Goal: Transaction & Acquisition: Book appointment/travel/reservation

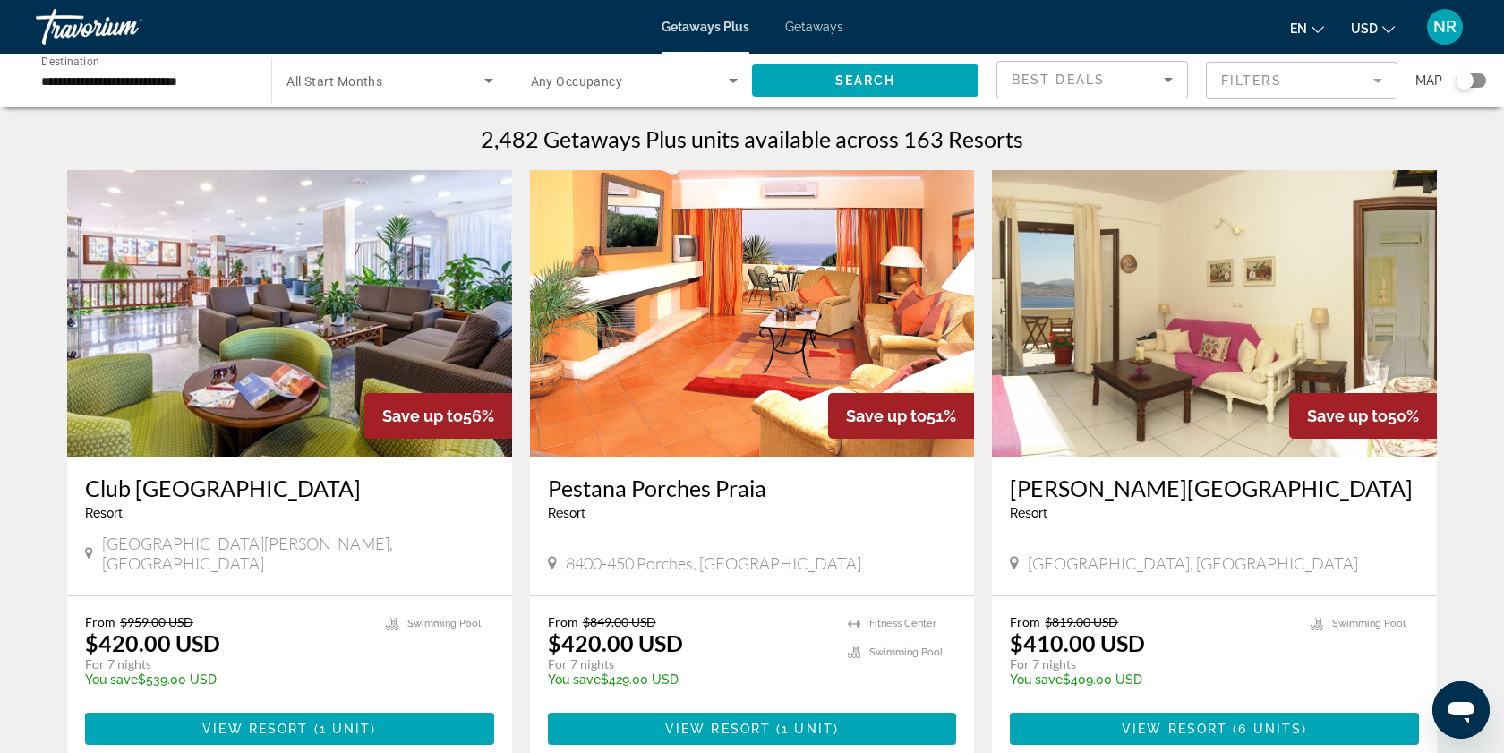
click at [806, 28] on span "Getaways" at bounding box center [814, 27] width 58 height 14
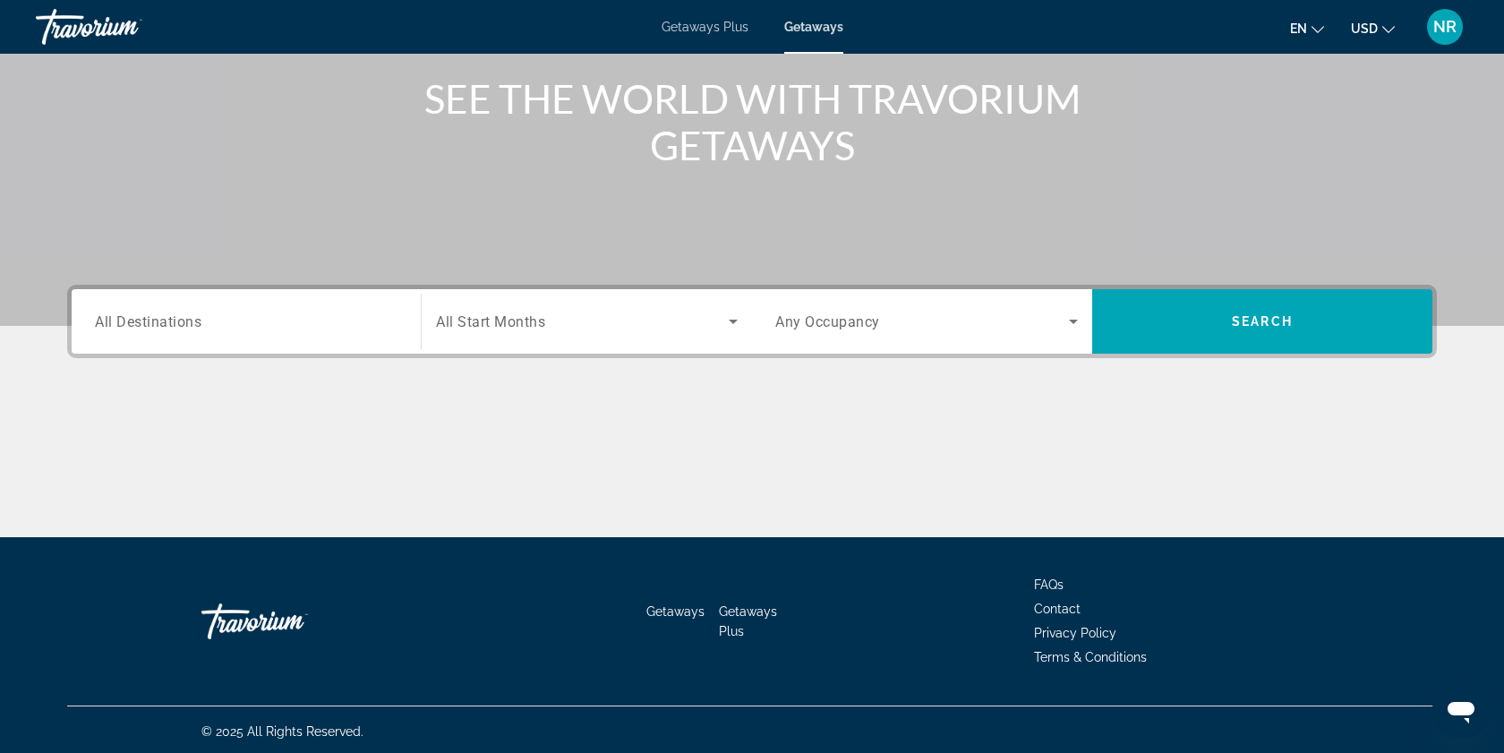
scroll to position [215, 0]
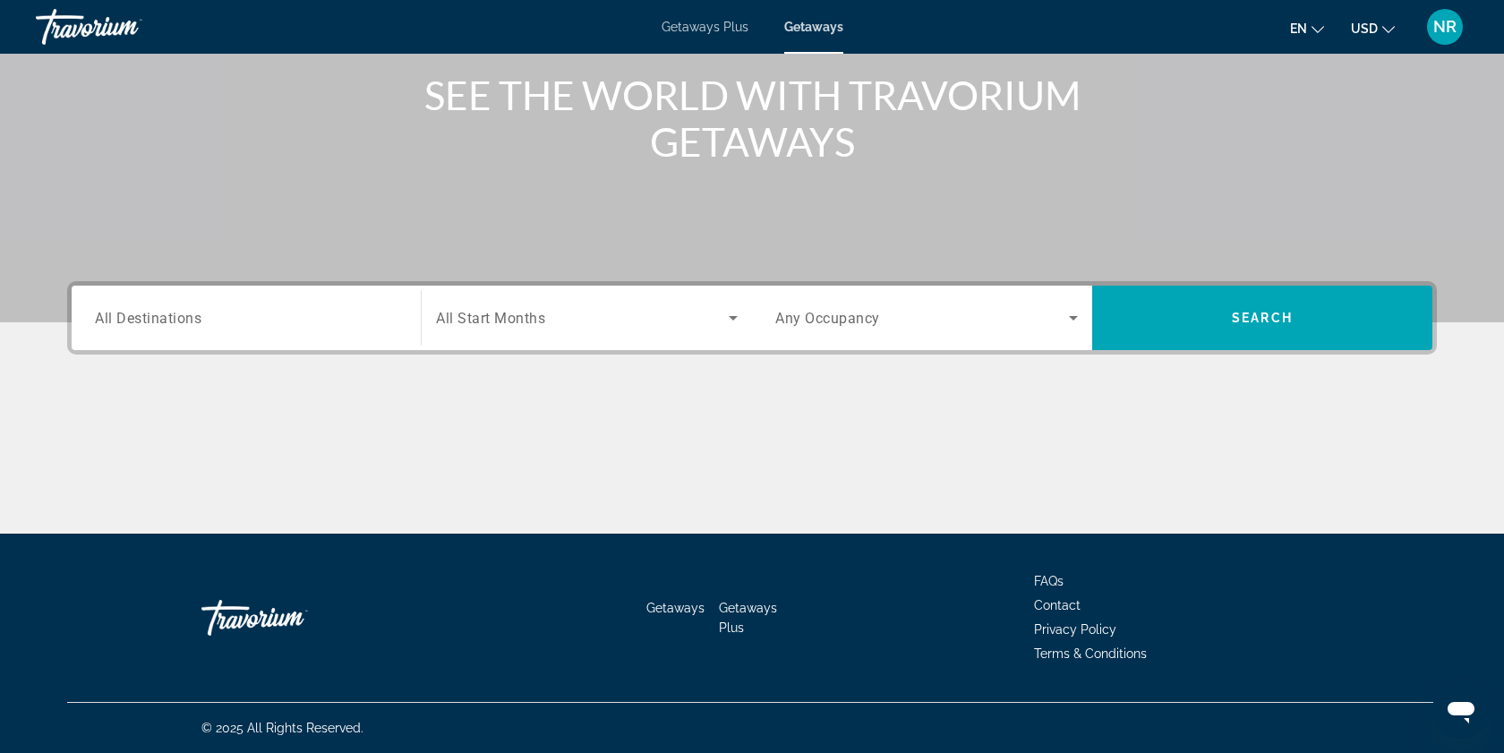
click at [226, 327] on input "Destination All Destinations" at bounding box center [246, 318] width 303 height 21
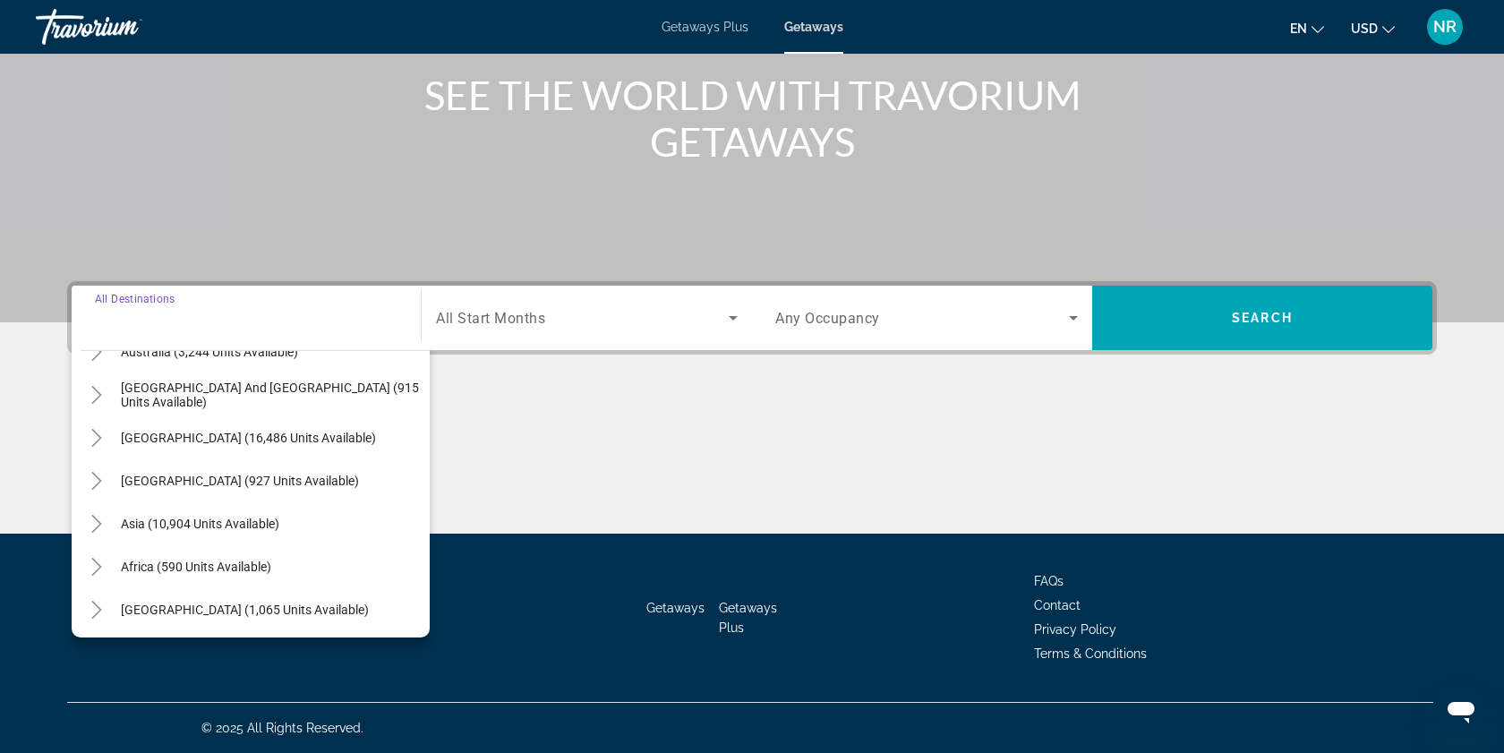
scroll to position [290, 0]
click at [156, 521] on span "Asia (10,904 units available)" at bounding box center [200, 521] width 158 height 14
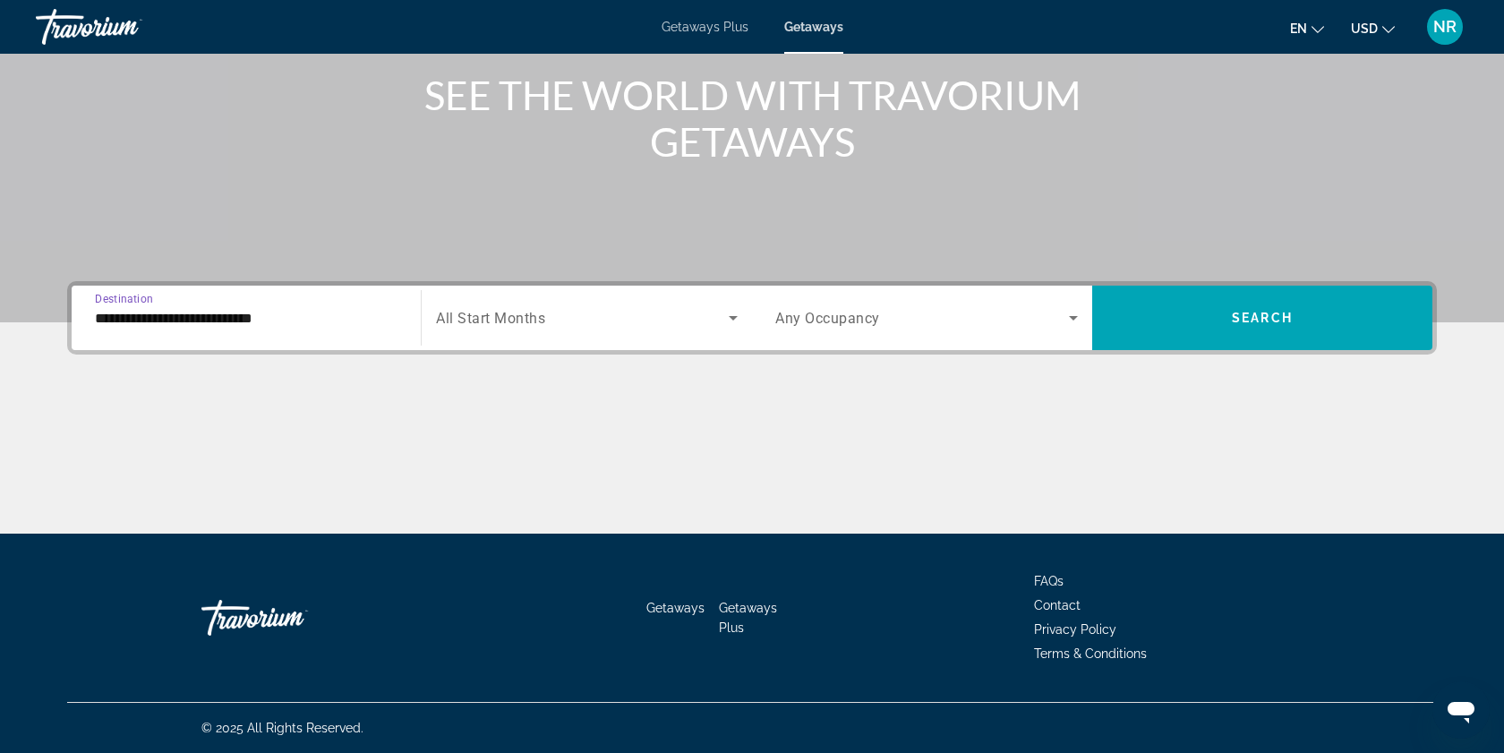
click at [99, 319] on input "**********" at bounding box center [246, 318] width 303 height 21
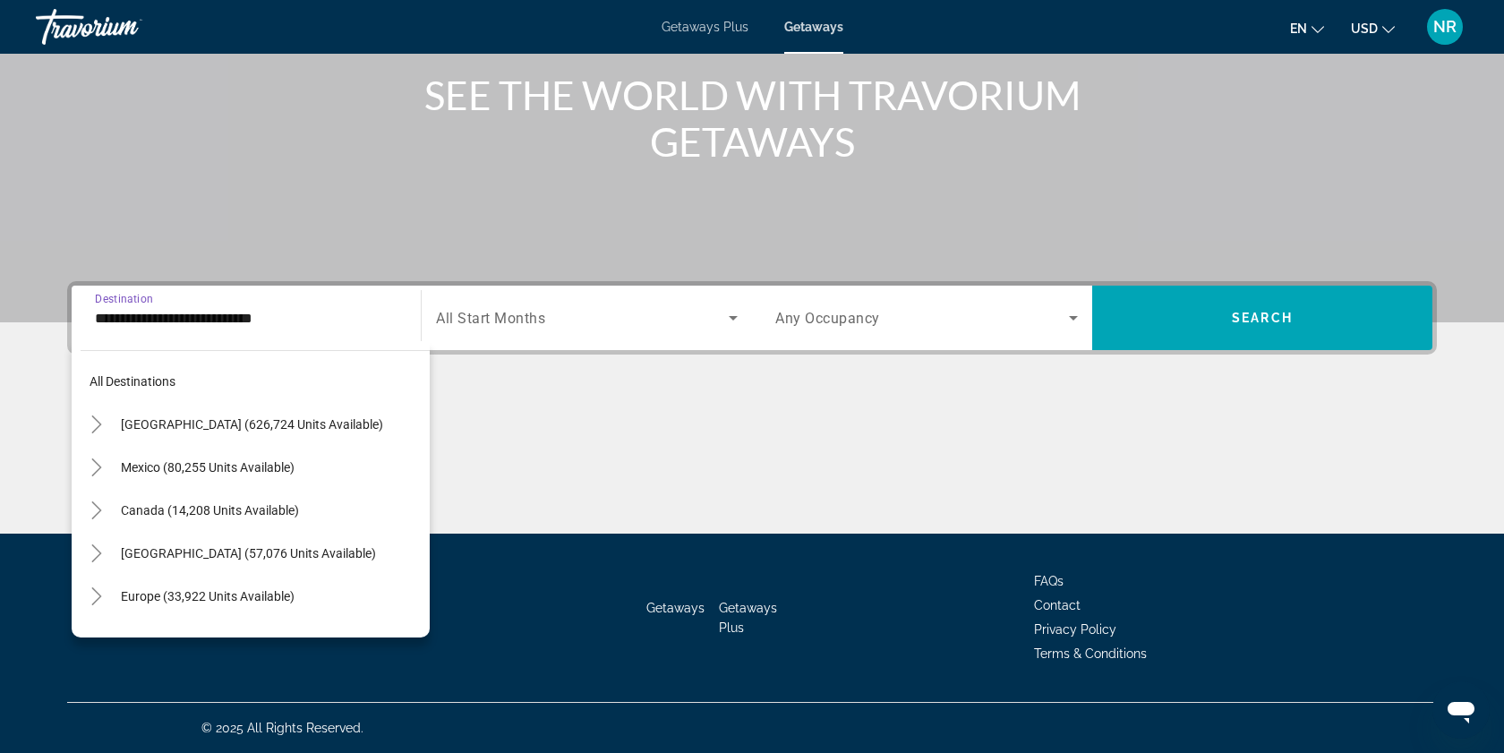
scroll to position [321, 0]
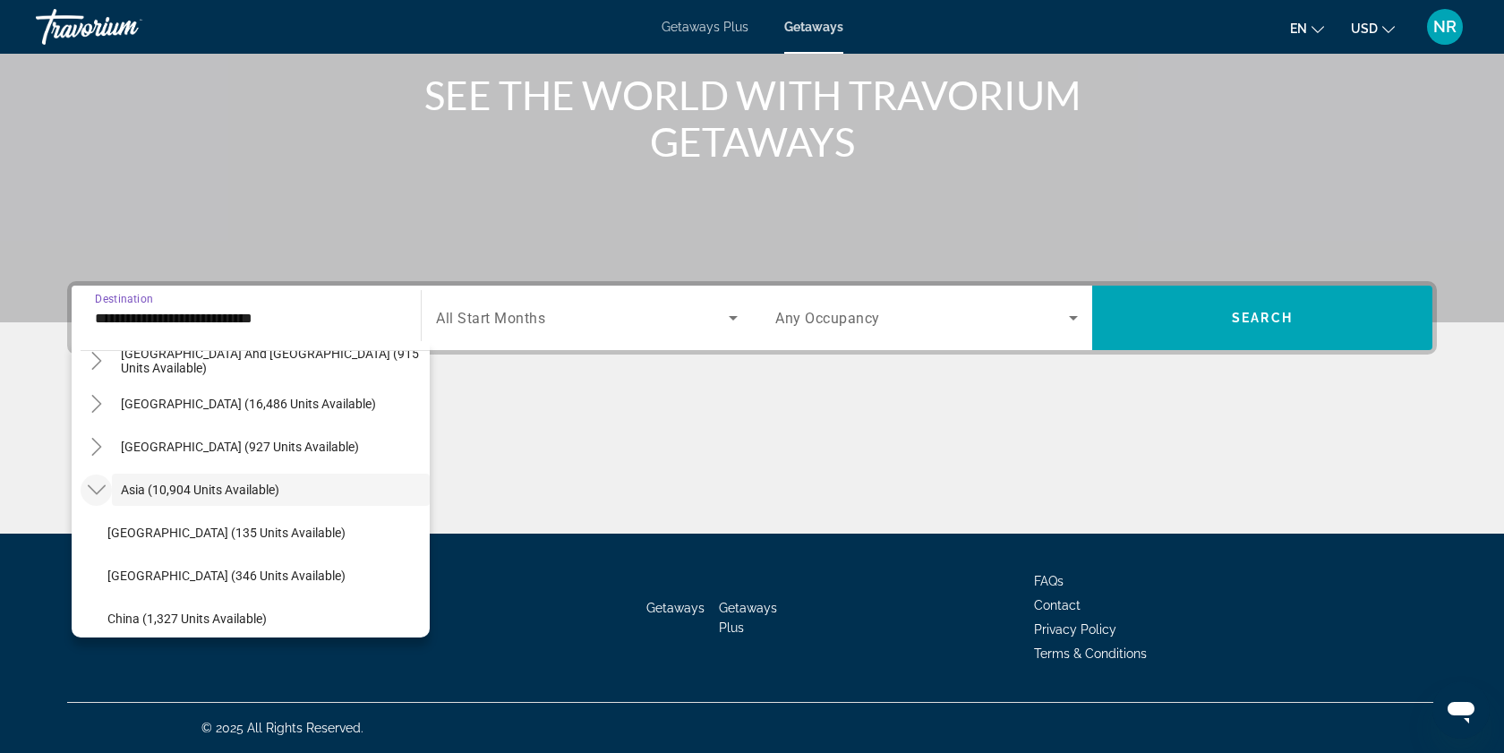
click at [98, 491] on icon "Toggle Asia (10,904 units available)" at bounding box center [96, 490] width 18 height 10
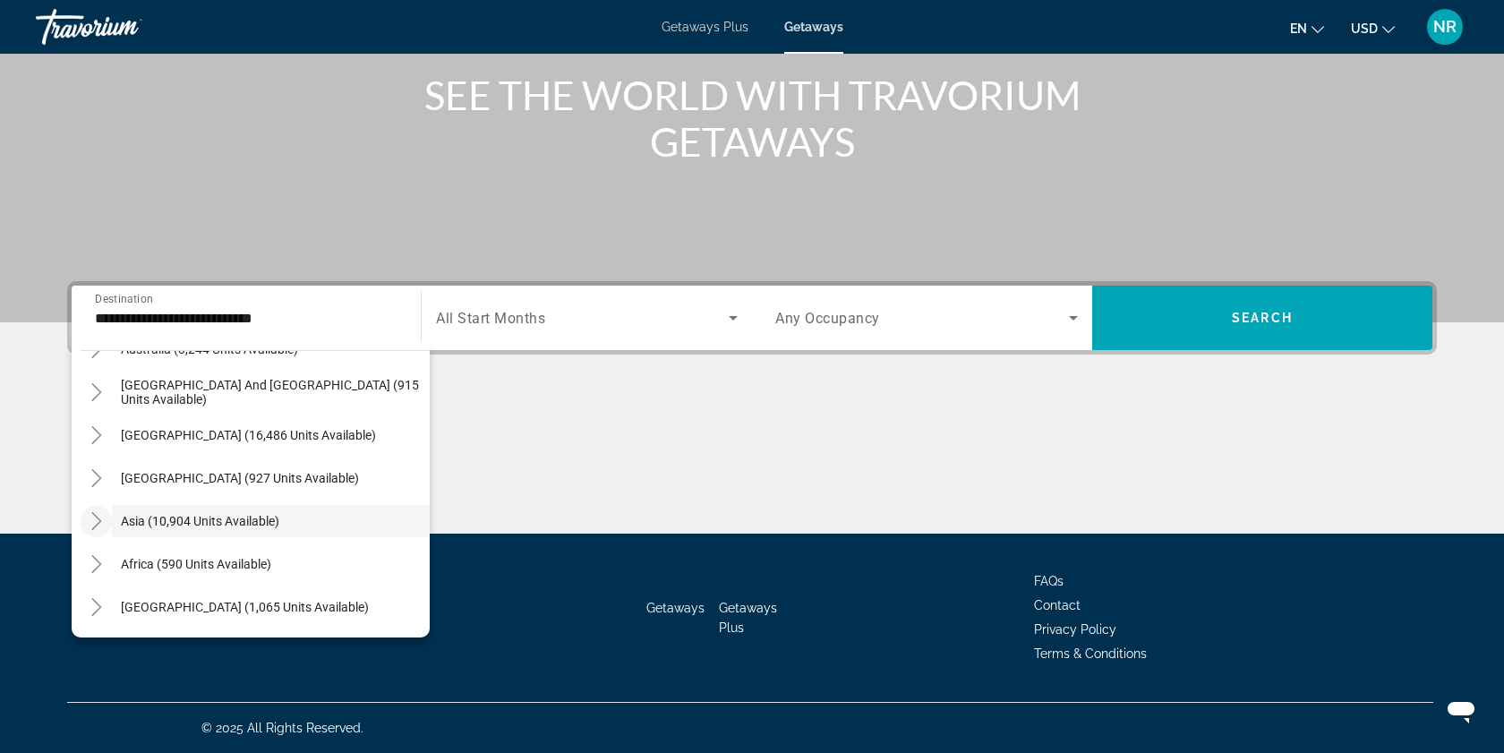
click at [97, 525] on icon "Toggle Asia (10,904 units available)" at bounding box center [97, 521] width 18 height 18
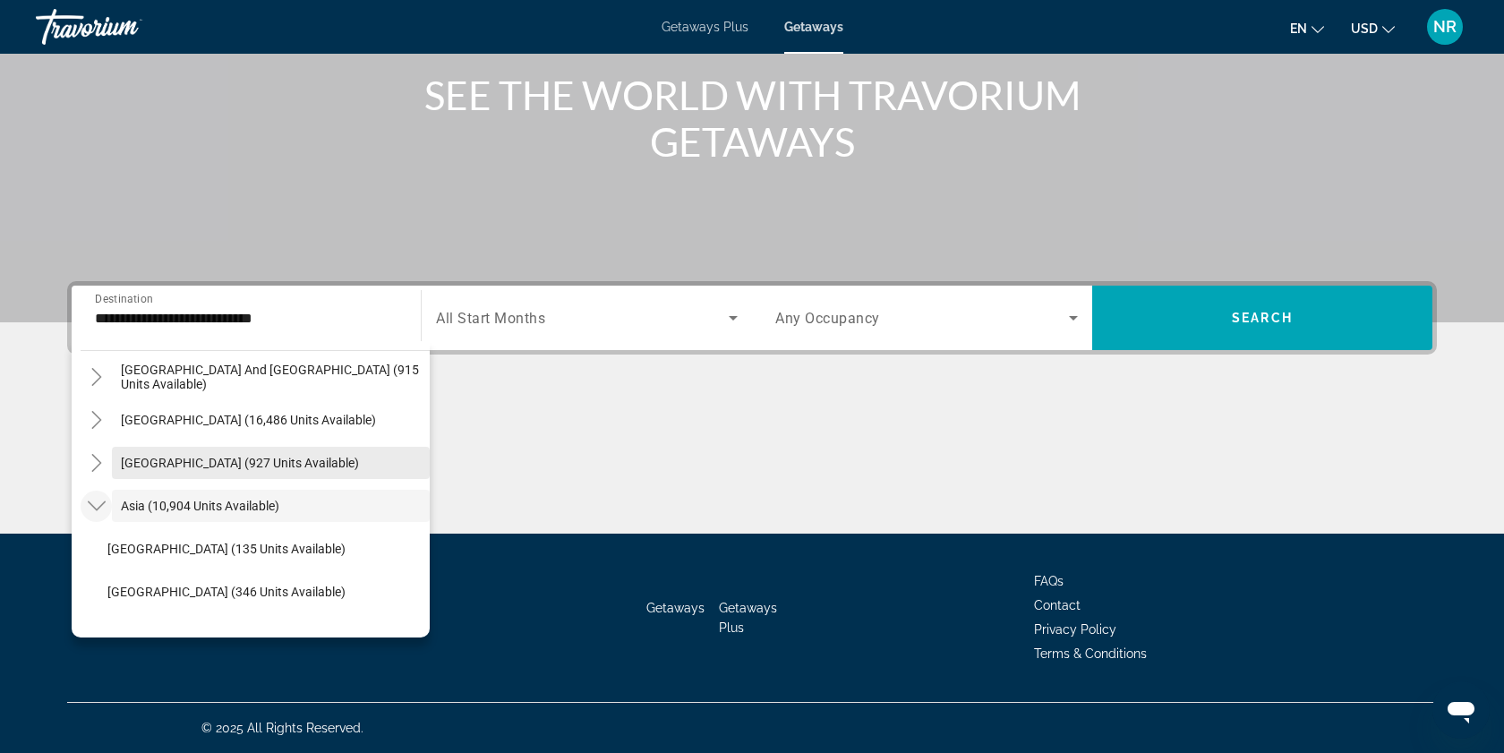
scroll to position [315, 0]
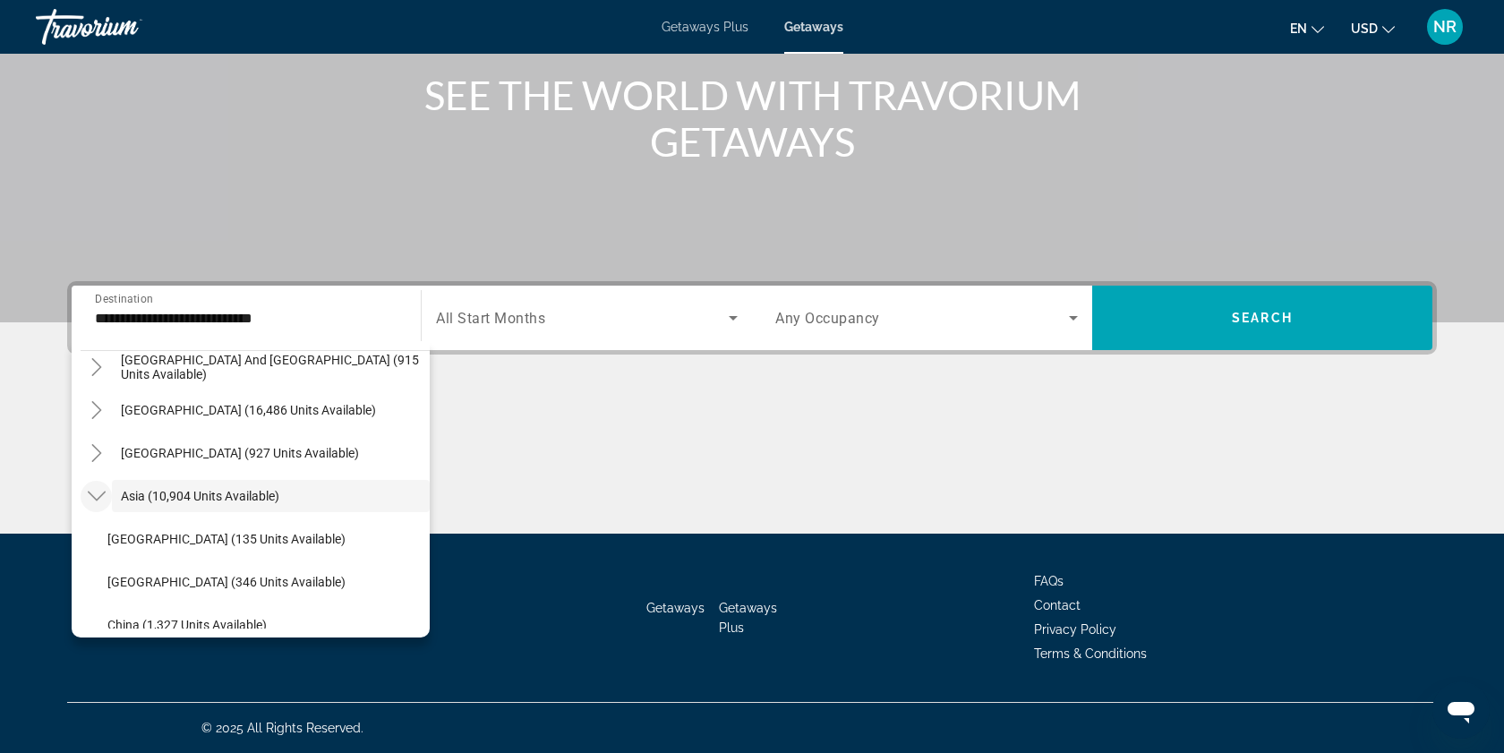
click at [99, 494] on icon "Toggle Asia (10,904 units available)" at bounding box center [97, 496] width 18 height 18
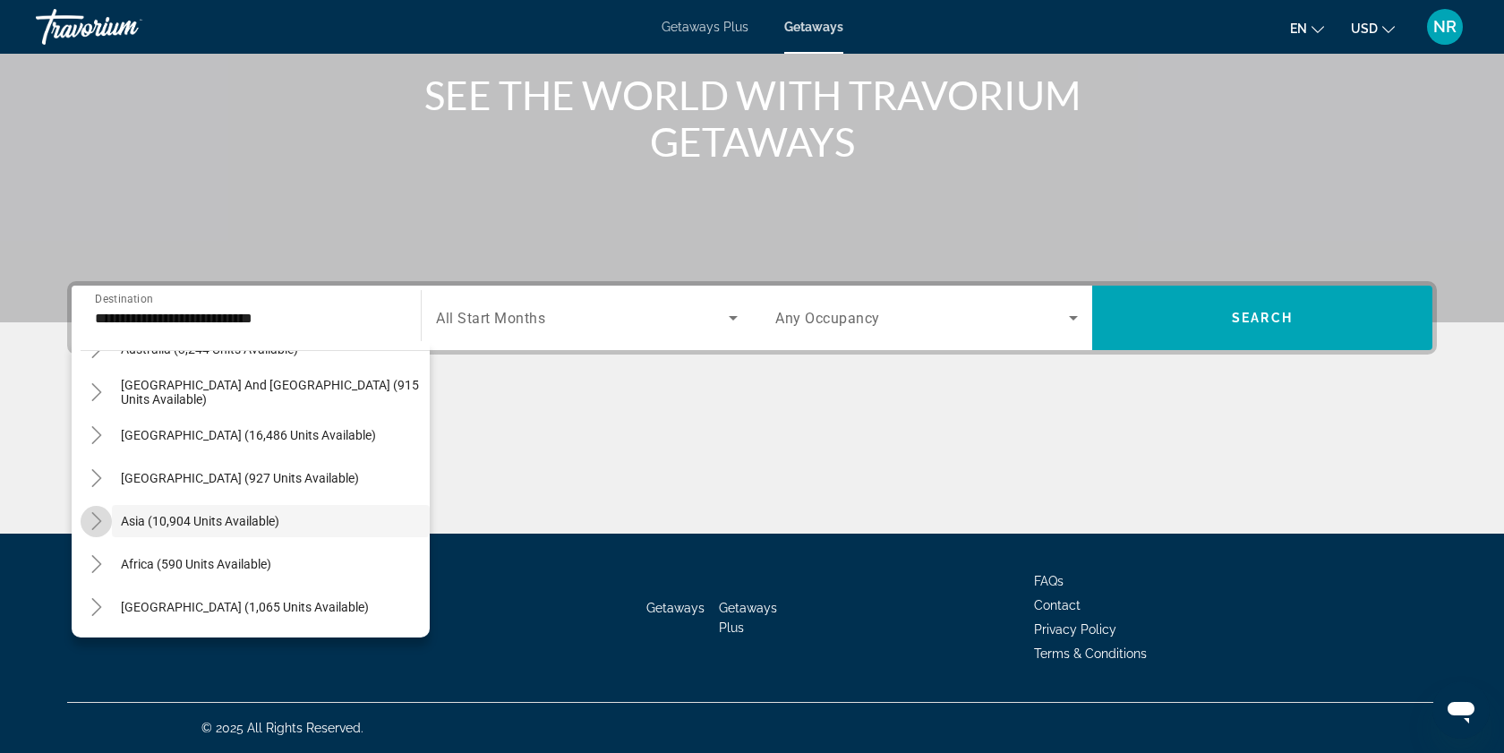
scroll to position [290, 0]
click at [99, 564] on icon "Toggle Africa (590 units available)" at bounding box center [96, 564] width 10 height 18
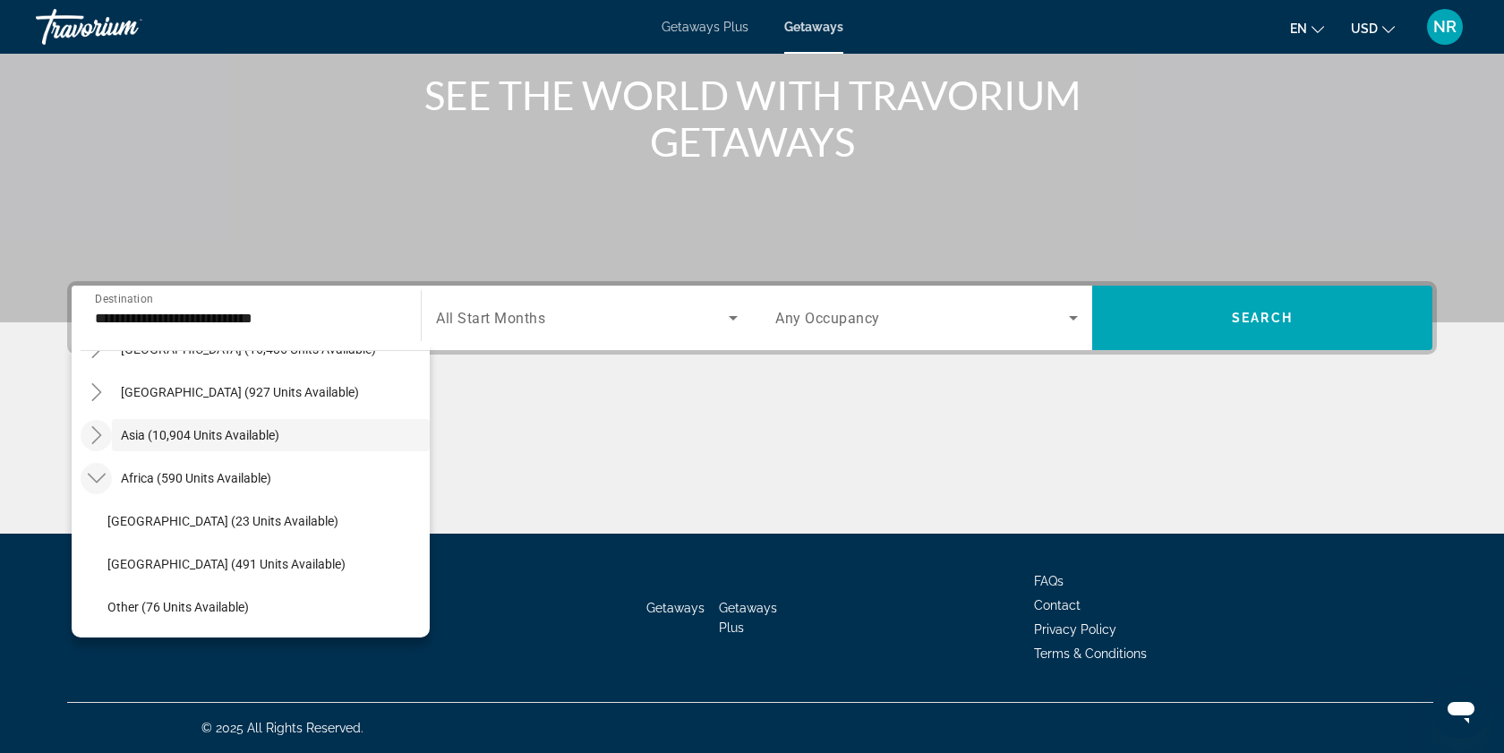
click at [101, 480] on icon "Toggle Africa (590 units available)" at bounding box center [97, 478] width 18 height 18
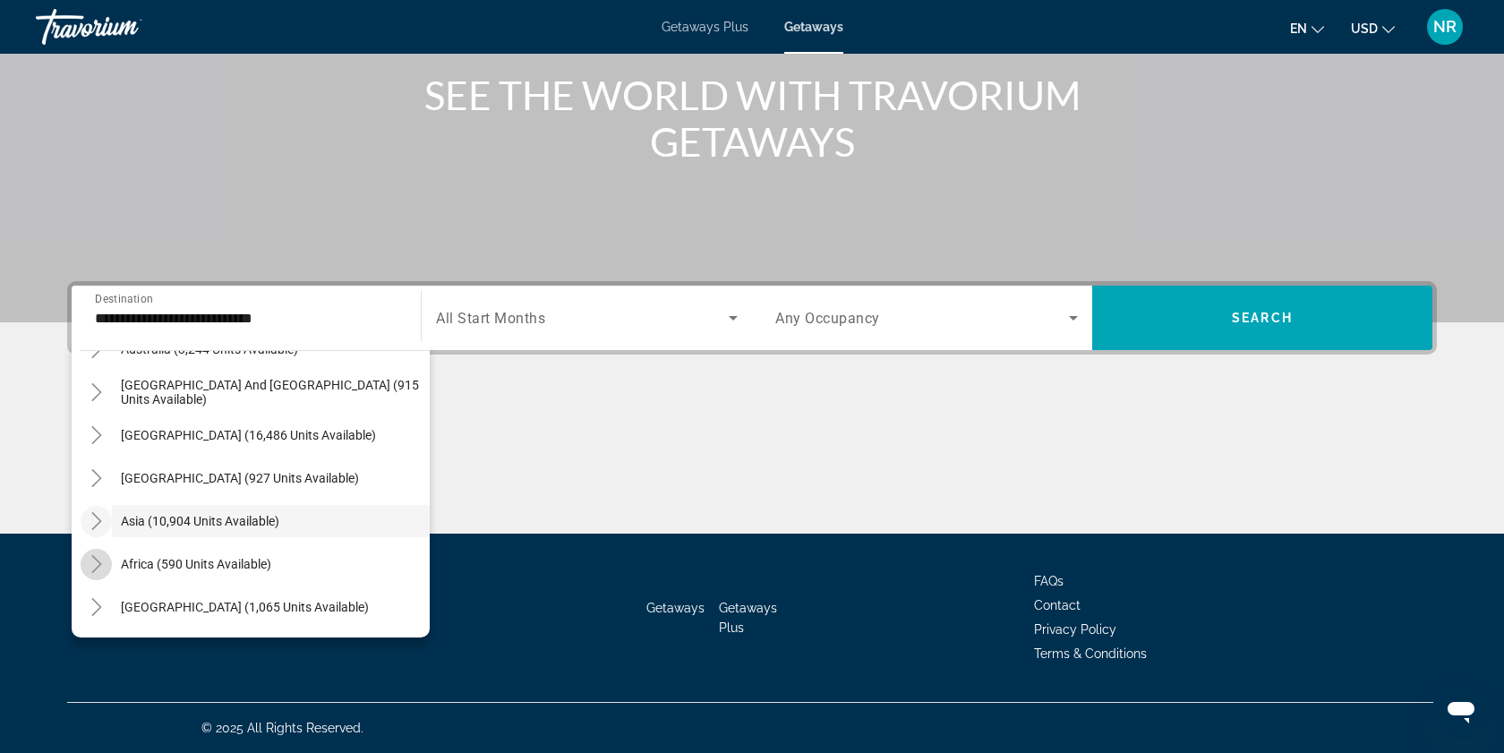
scroll to position [290, 0]
click at [94, 602] on icon "Toggle Middle East (1,065 units available)" at bounding box center [97, 607] width 18 height 18
click at [100, 438] on icon "Toggle Middle East (1,065 units available)" at bounding box center [97, 435] width 18 height 18
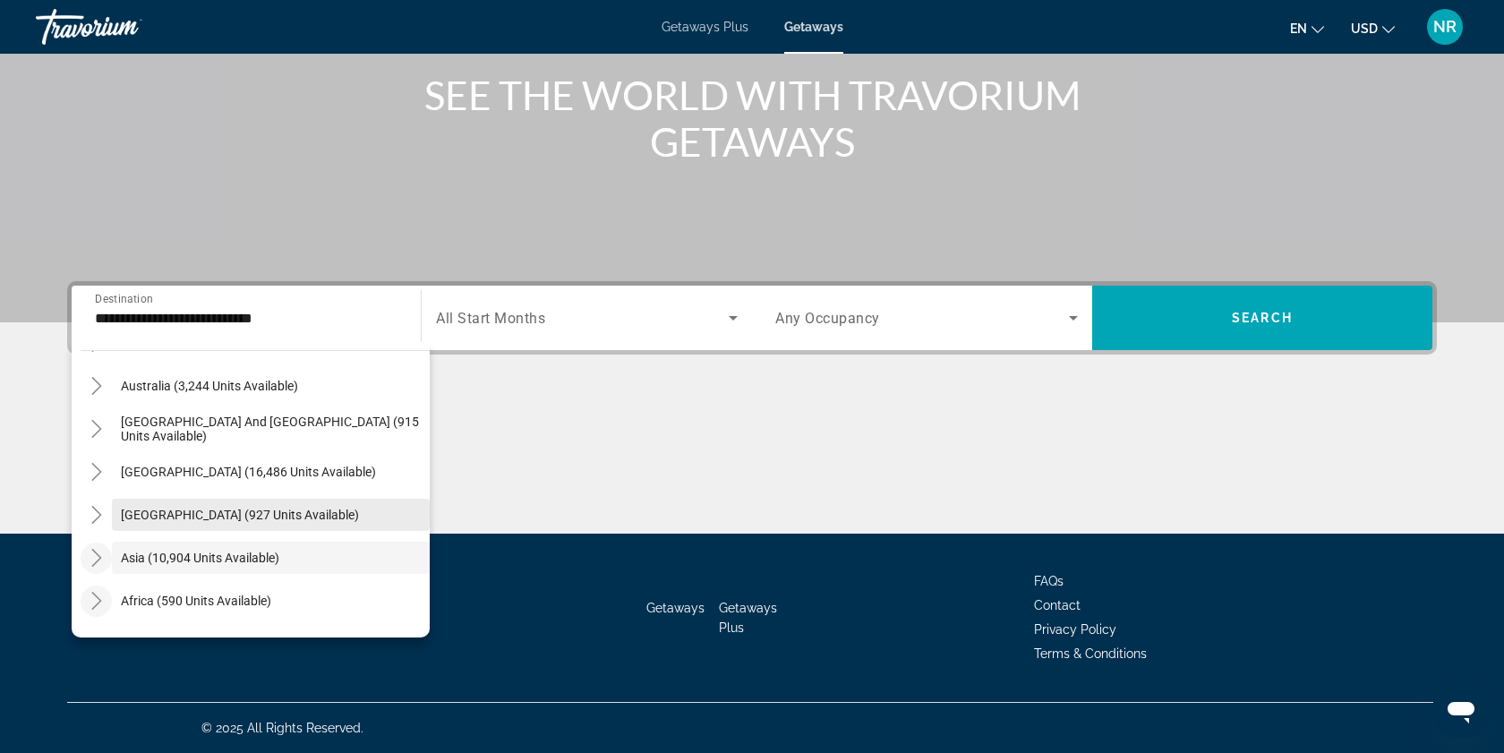
scroll to position [252, 0]
click at [101, 475] on icon "Toggle South America (16,486 units available)" at bounding box center [97, 474] width 18 height 18
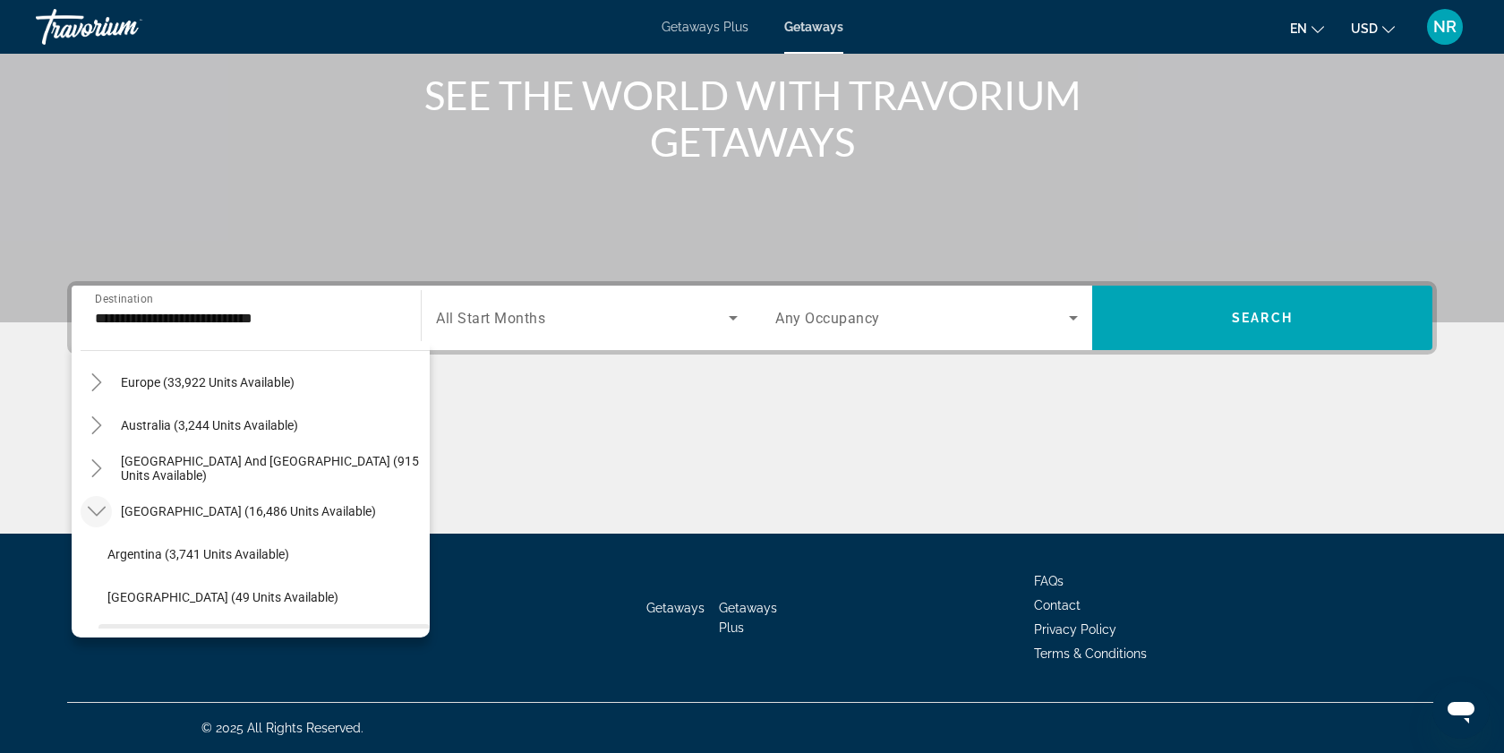
scroll to position [207, 0]
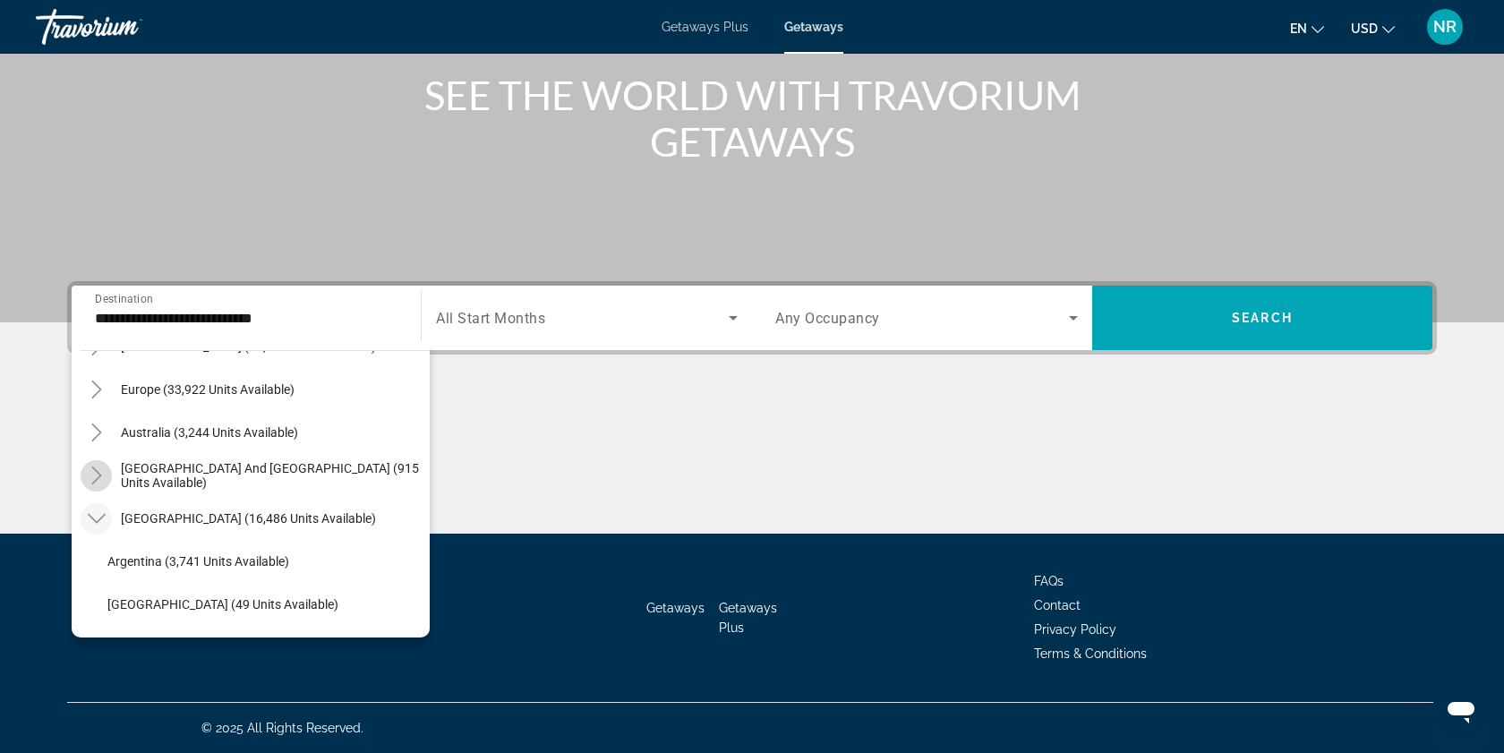
click at [100, 477] on icon "Toggle South Pacific and Oceania (915 units available)" at bounding box center [97, 475] width 18 height 18
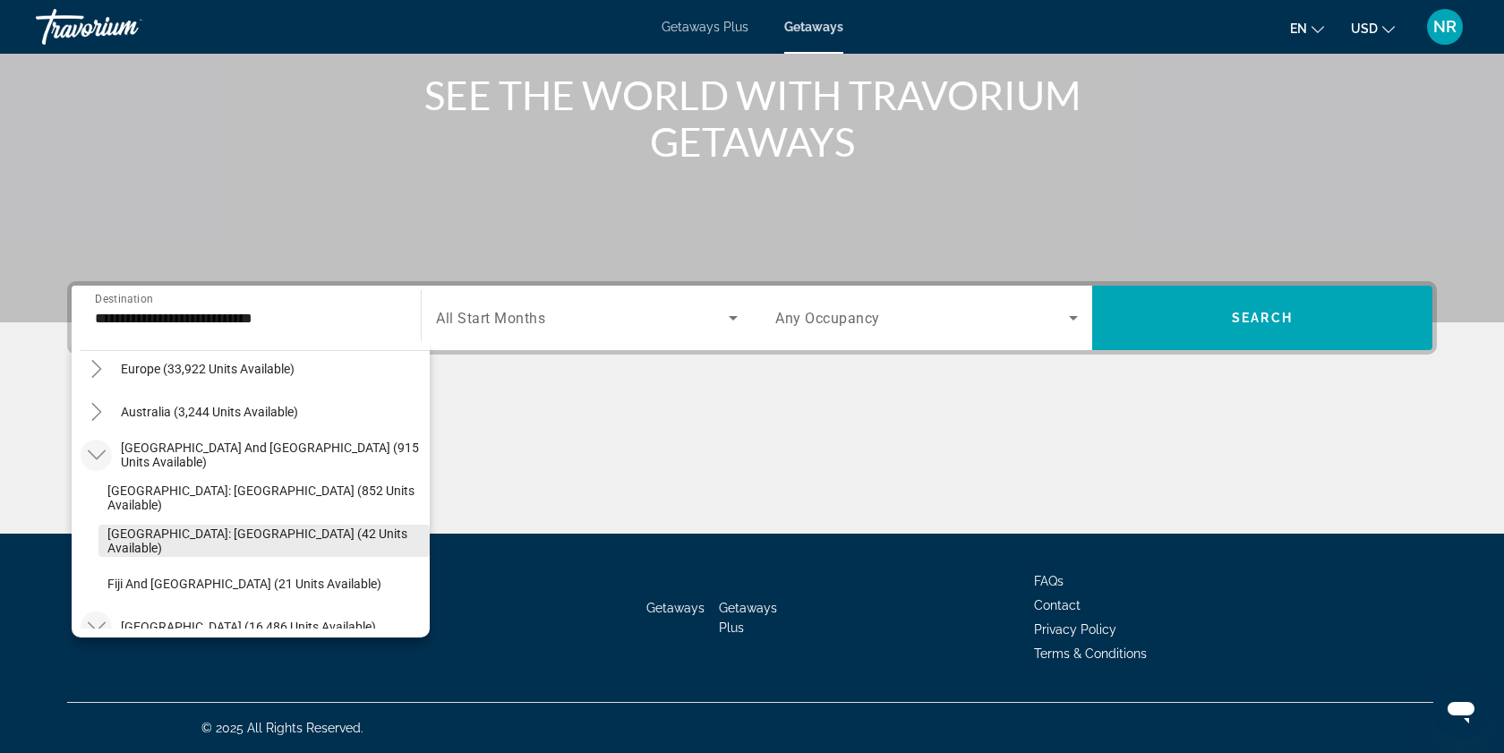
scroll to position [226, 0]
click at [100, 413] on icon "Toggle Australia (3,244 units available)" at bounding box center [96, 414] width 10 height 18
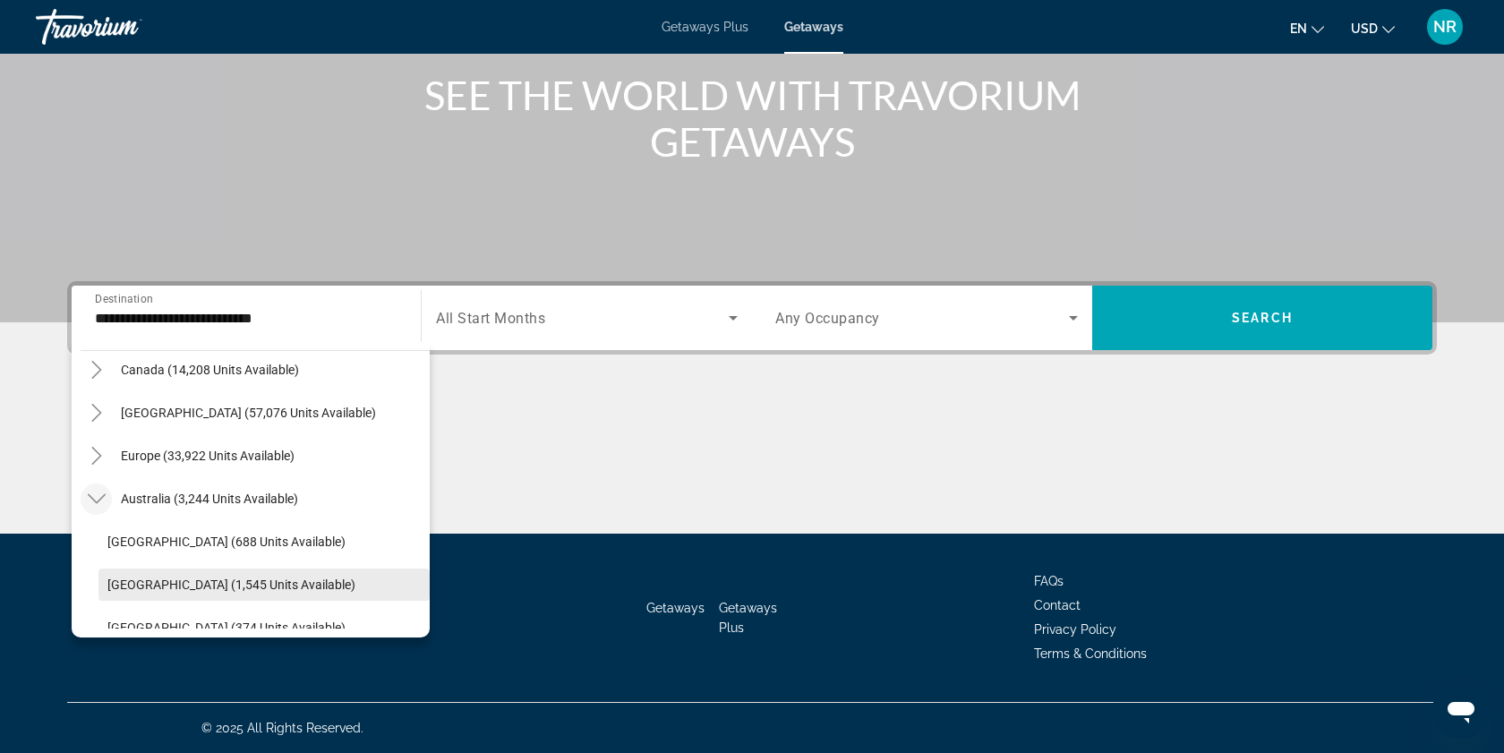
scroll to position [136, 0]
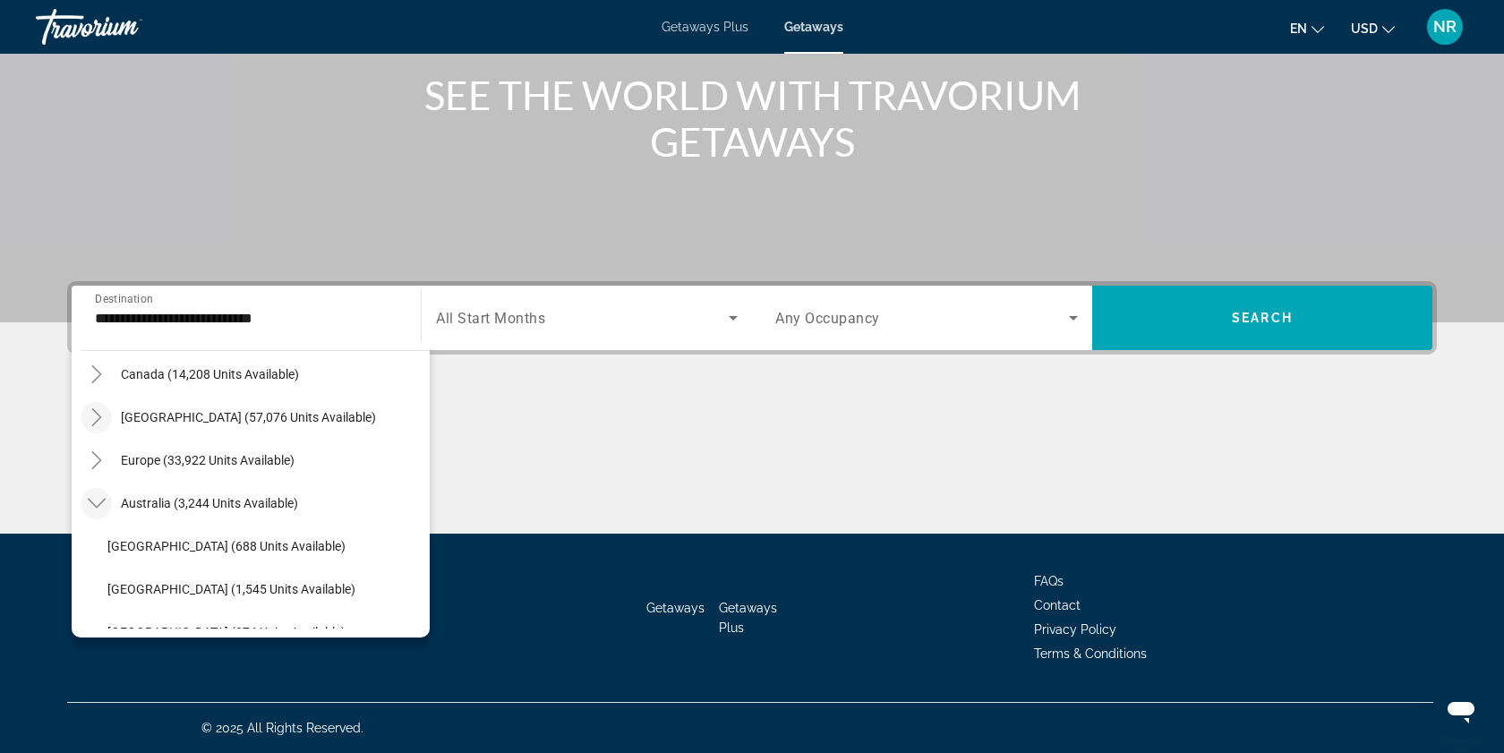
click at [100, 419] on icon "Toggle Caribbean & Atlantic Islands (57,076 units available)" at bounding box center [97, 417] width 18 height 18
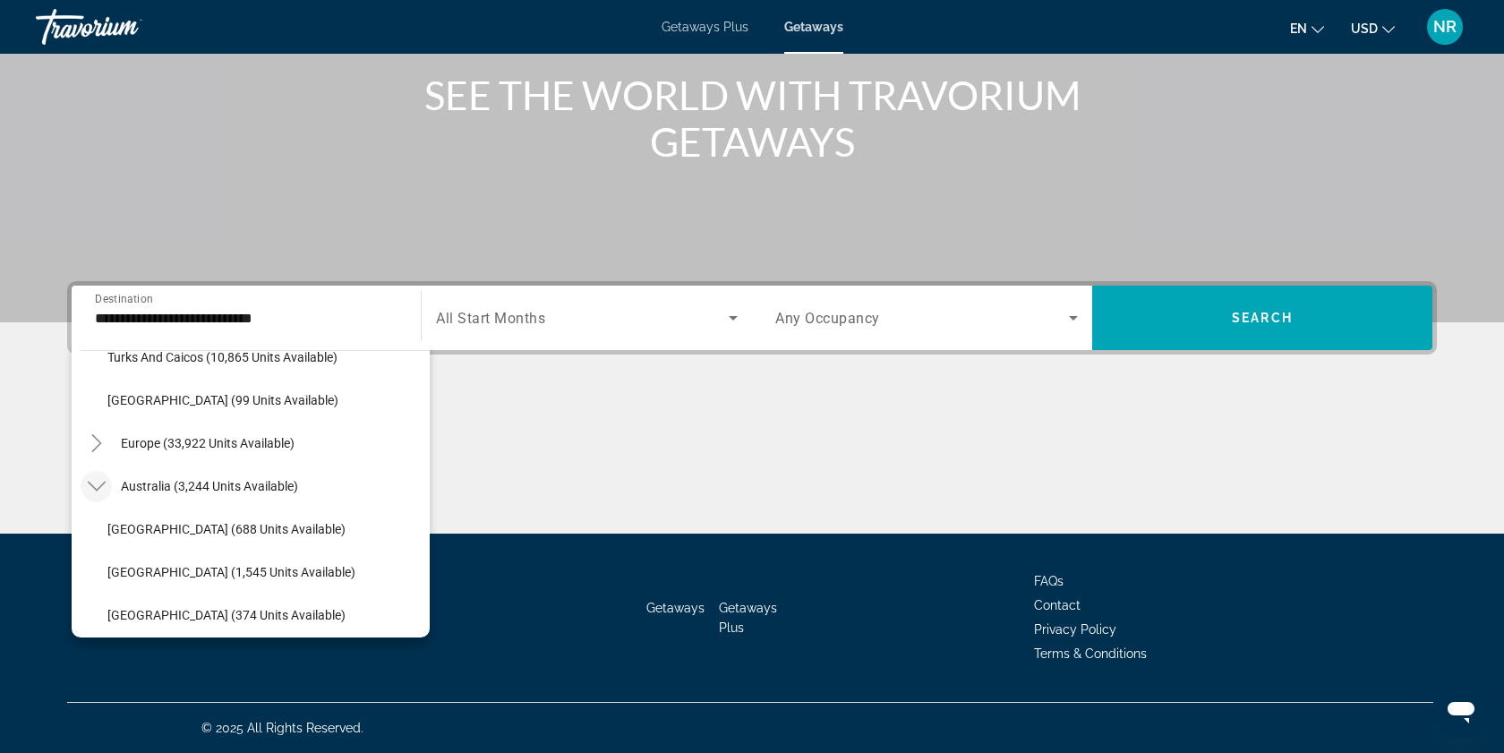
scroll to position [799, 0]
click at [102, 438] on icon "Toggle Europe (33,922 units available)" at bounding box center [97, 442] width 18 height 18
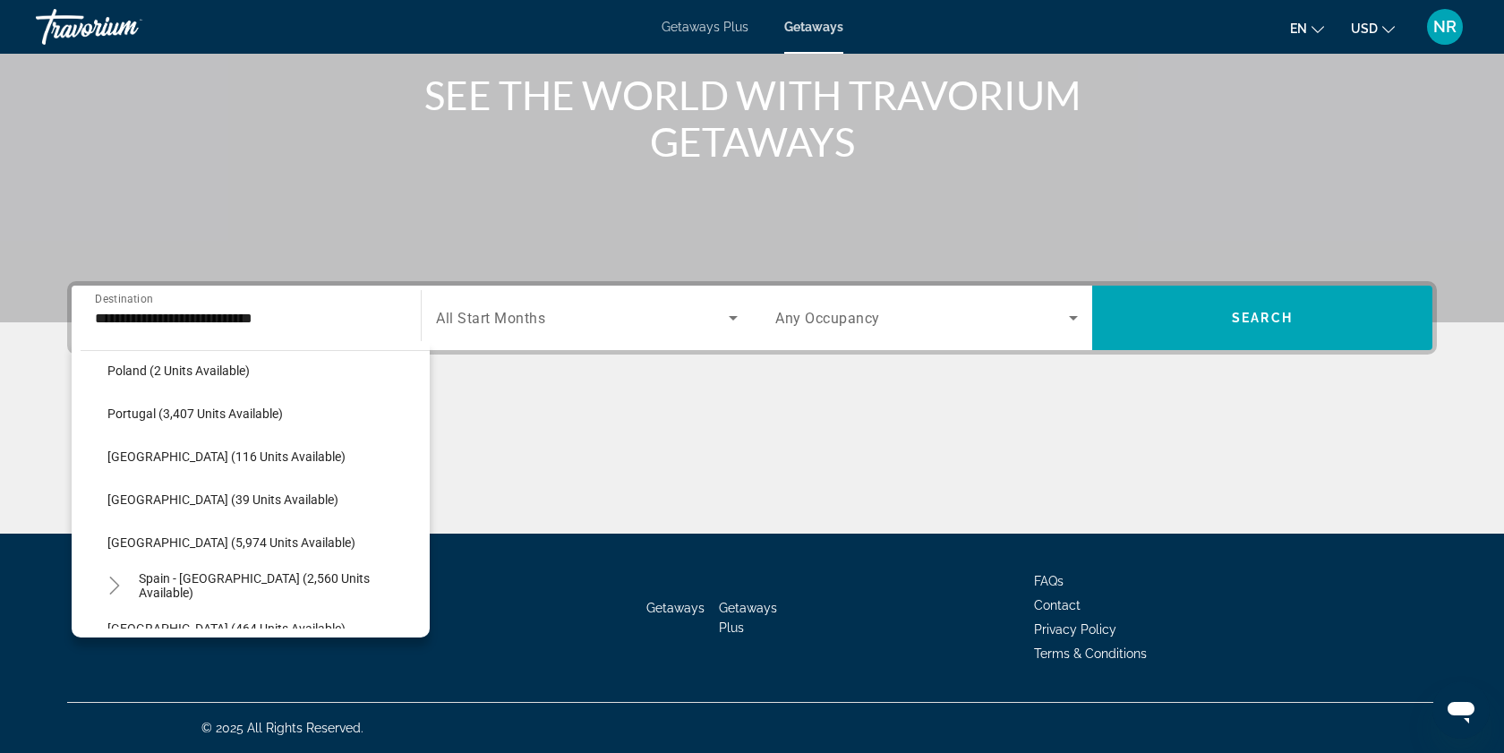
scroll to position [1471, 0]
click at [304, 546] on span "Search widget" at bounding box center [263, 543] width 331 height 43
type input "**********"
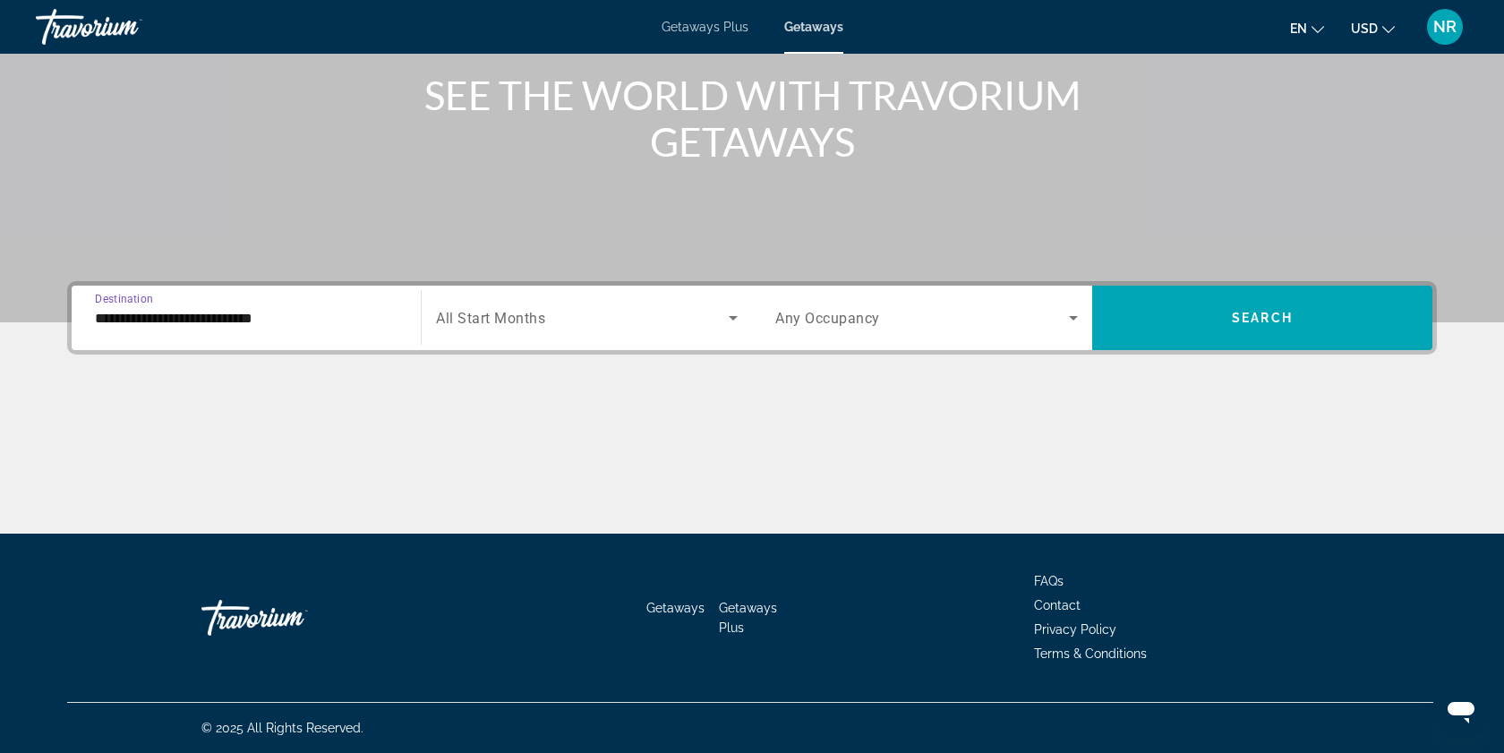
click at [731, 317] on icon "Search widget" at bounding box center [733, 318] width 9 height 4
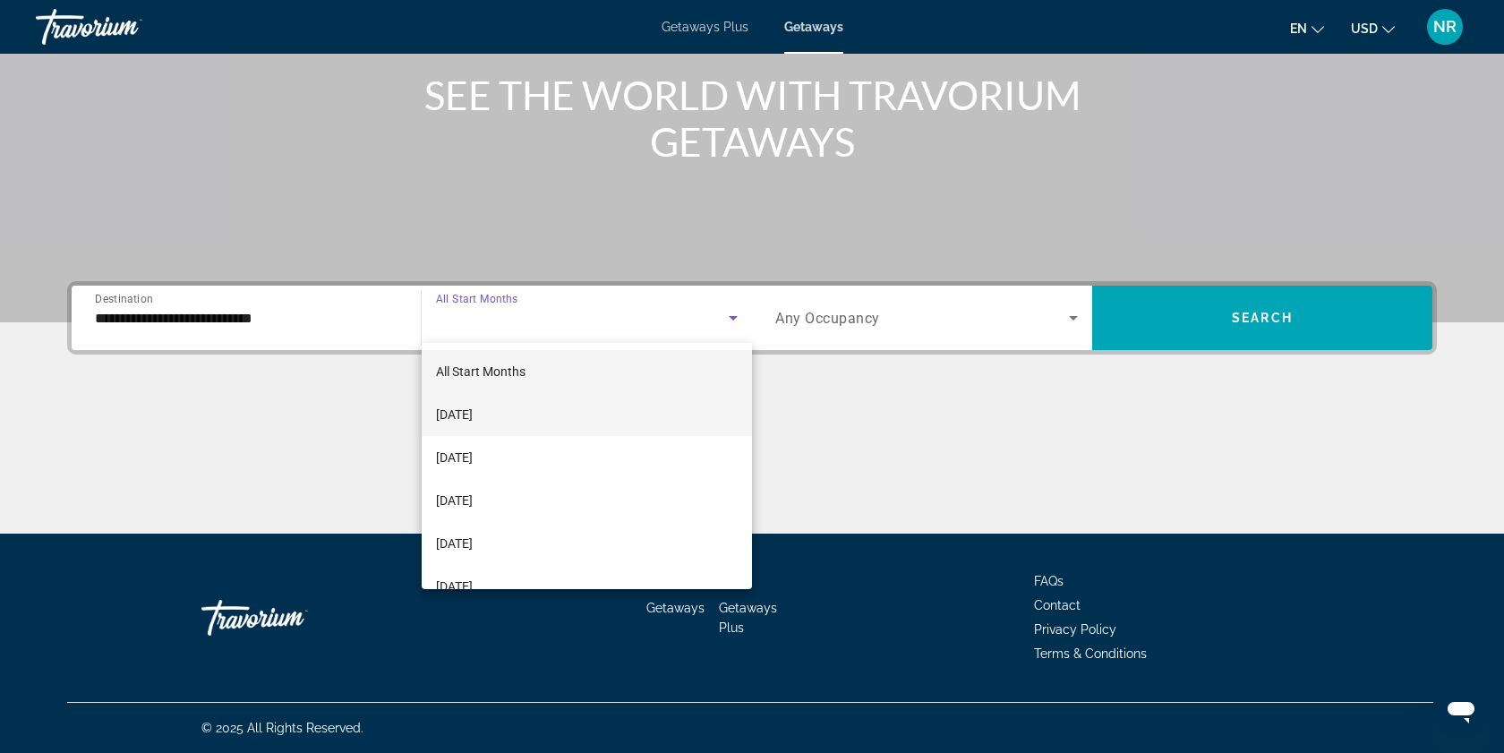
click at [558, 413] on mat-option "[DATE]" at bounding box center [587, 414] width 330 height 43
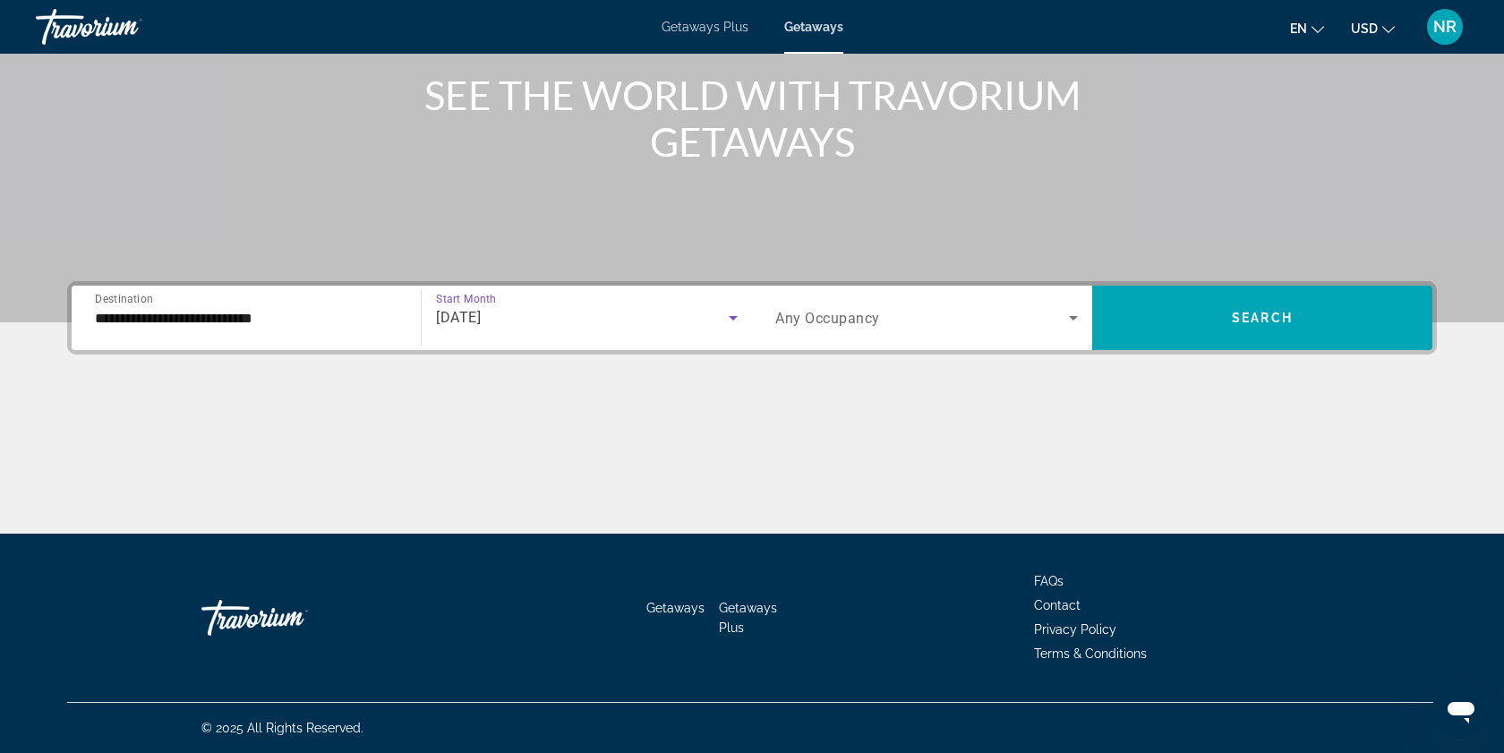
click at [734, 316] on icon "Search widget" at bounding box center [733, 318] width 9 height 4
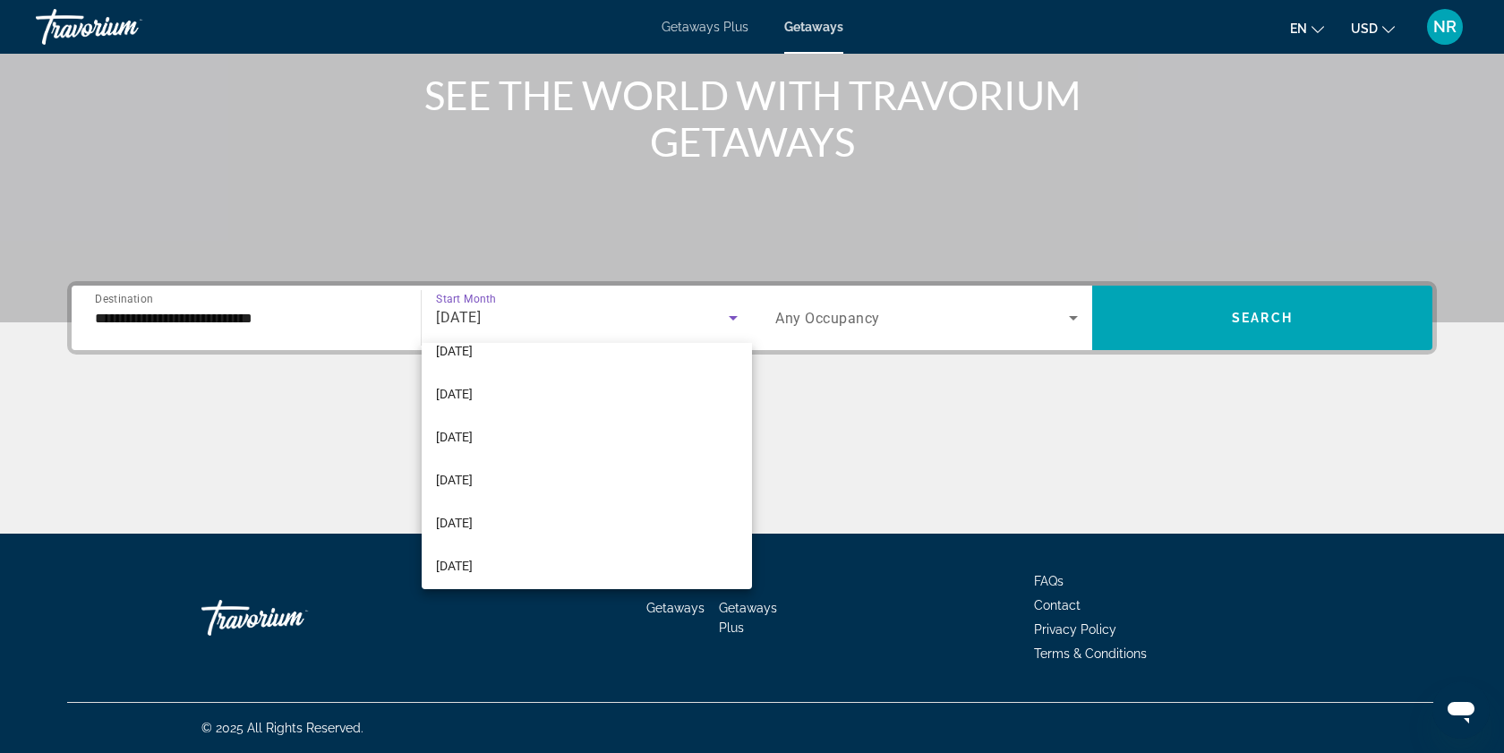
scroll to position [370, 0]
click at [543, 554] on mat-option "[DATE]" at bounding box center [587, 560] width 330 height 43
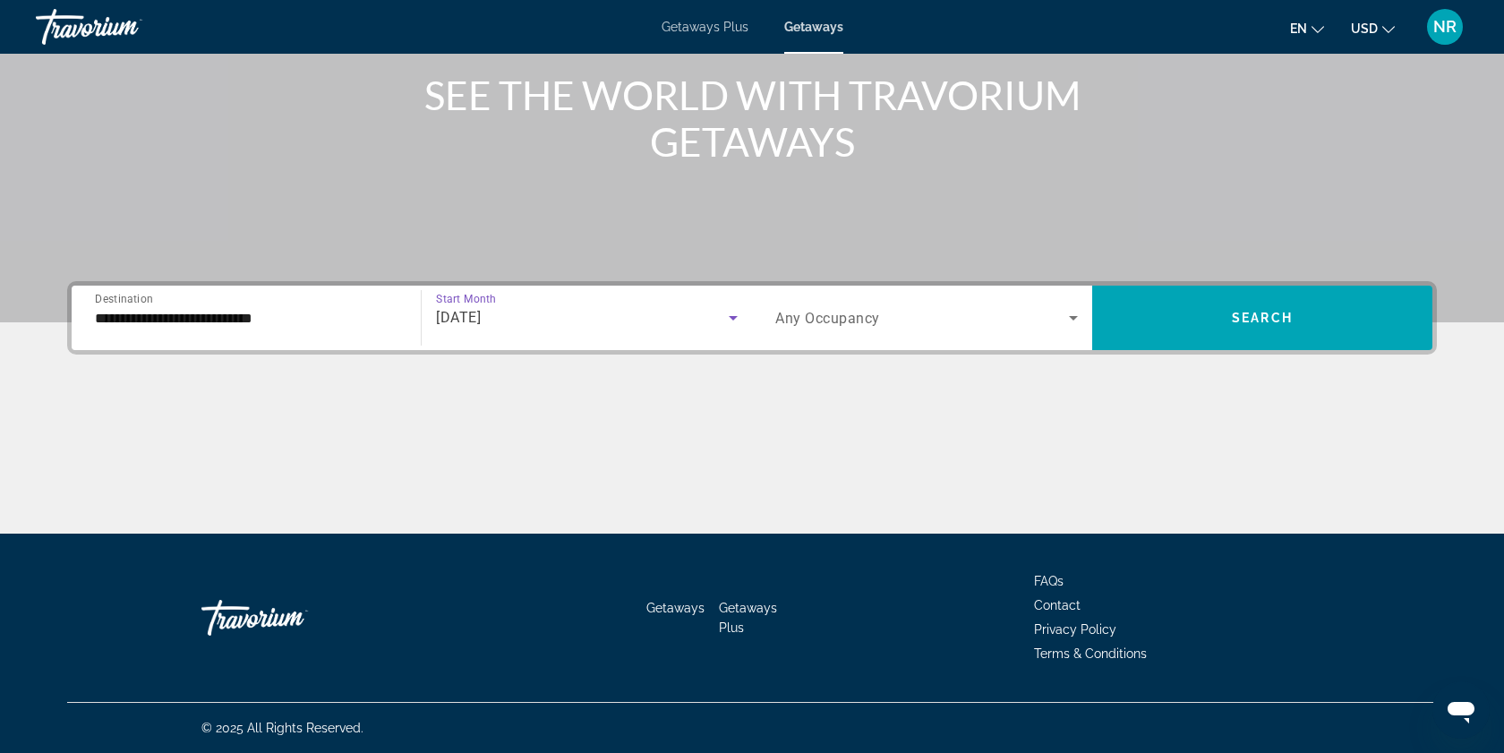
click at [1073, 318] on icon "Search widget" at bounding box center [1073, 318] width 9 height 4
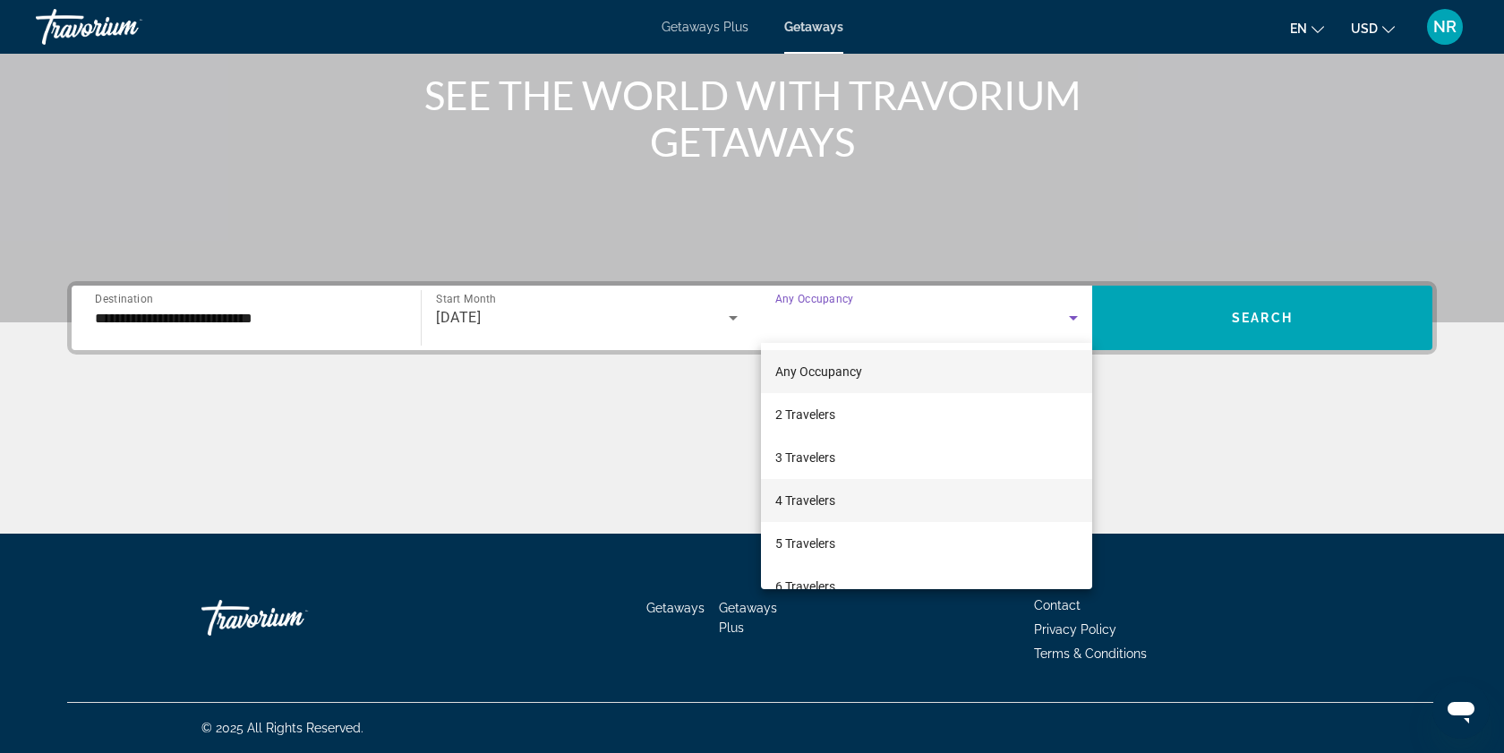
click at [803, 500] on span "4 Travelers" at bounding box center [805, 500] width 60 height 21
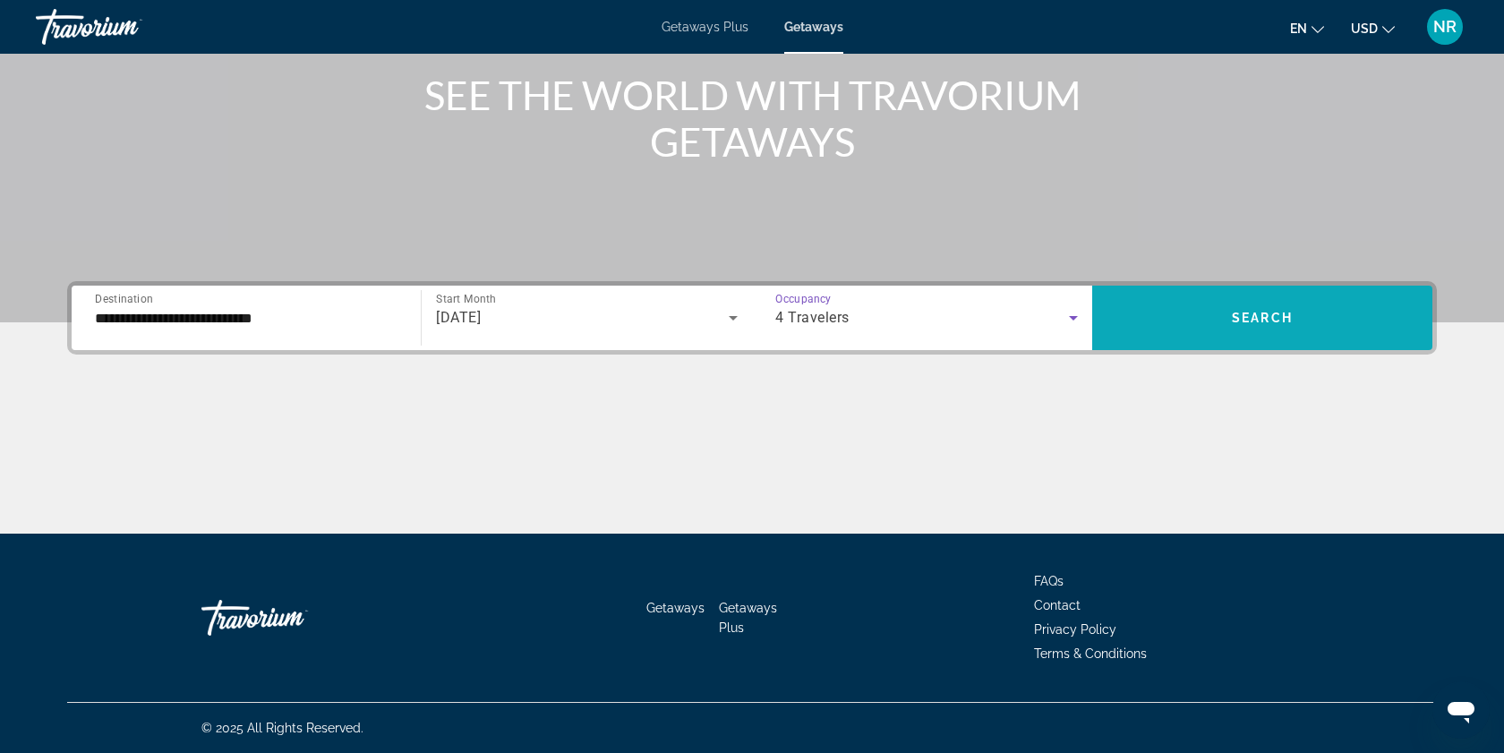
click at [1272, 319] on span "Search" at bounding box center [1262, 318] width 61 height 14
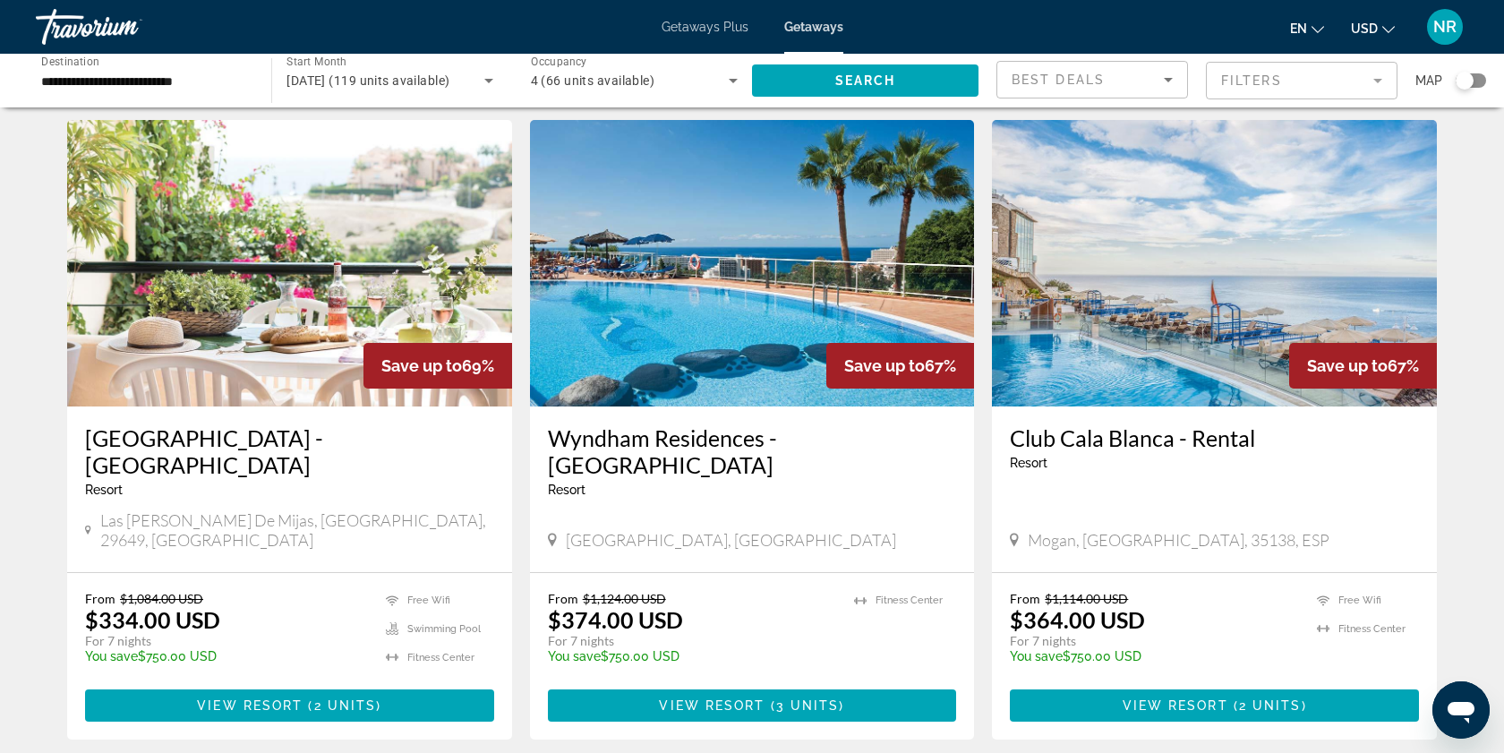
scroll to position [1955, 0]
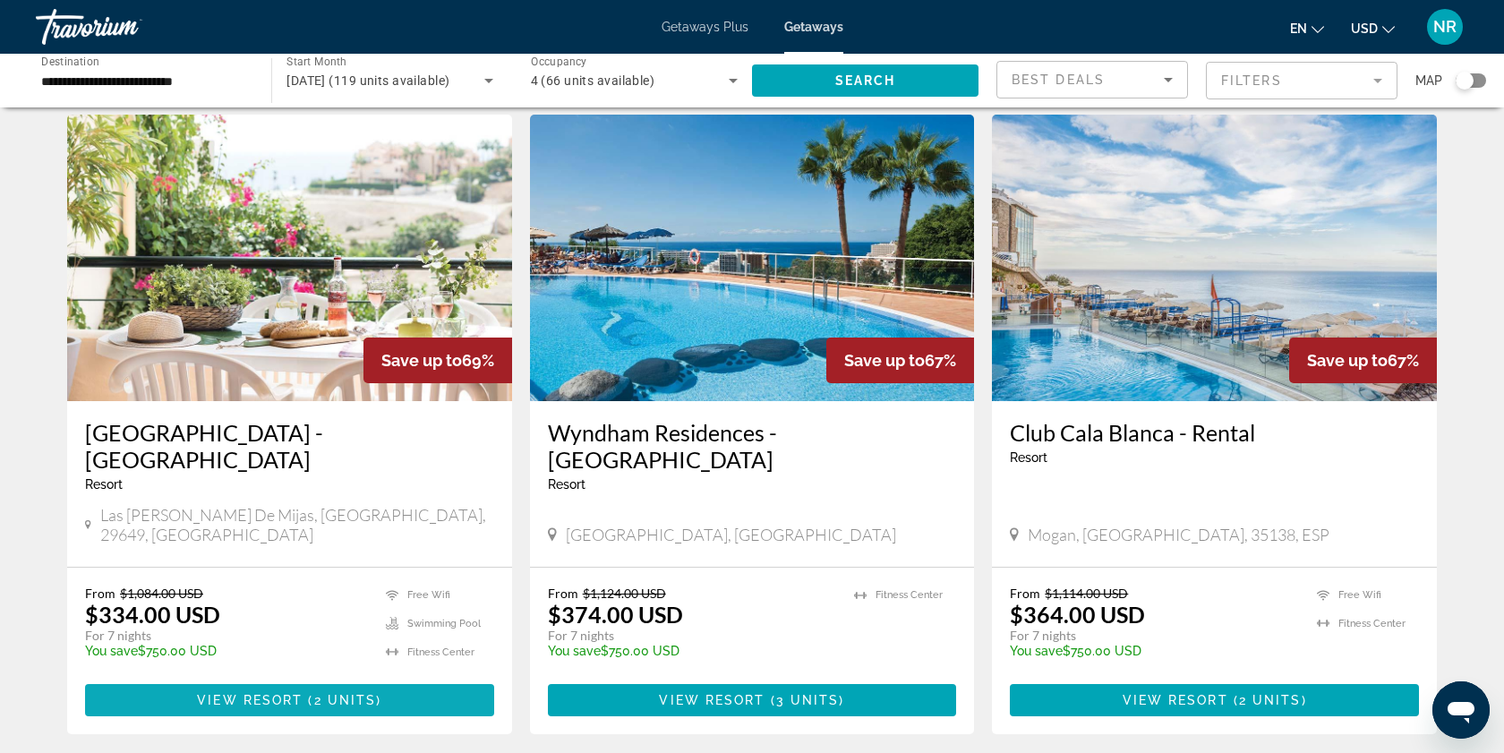
click at [289, 693] on span "View Resort" at bounding box center [250, 700] width 106 height 14
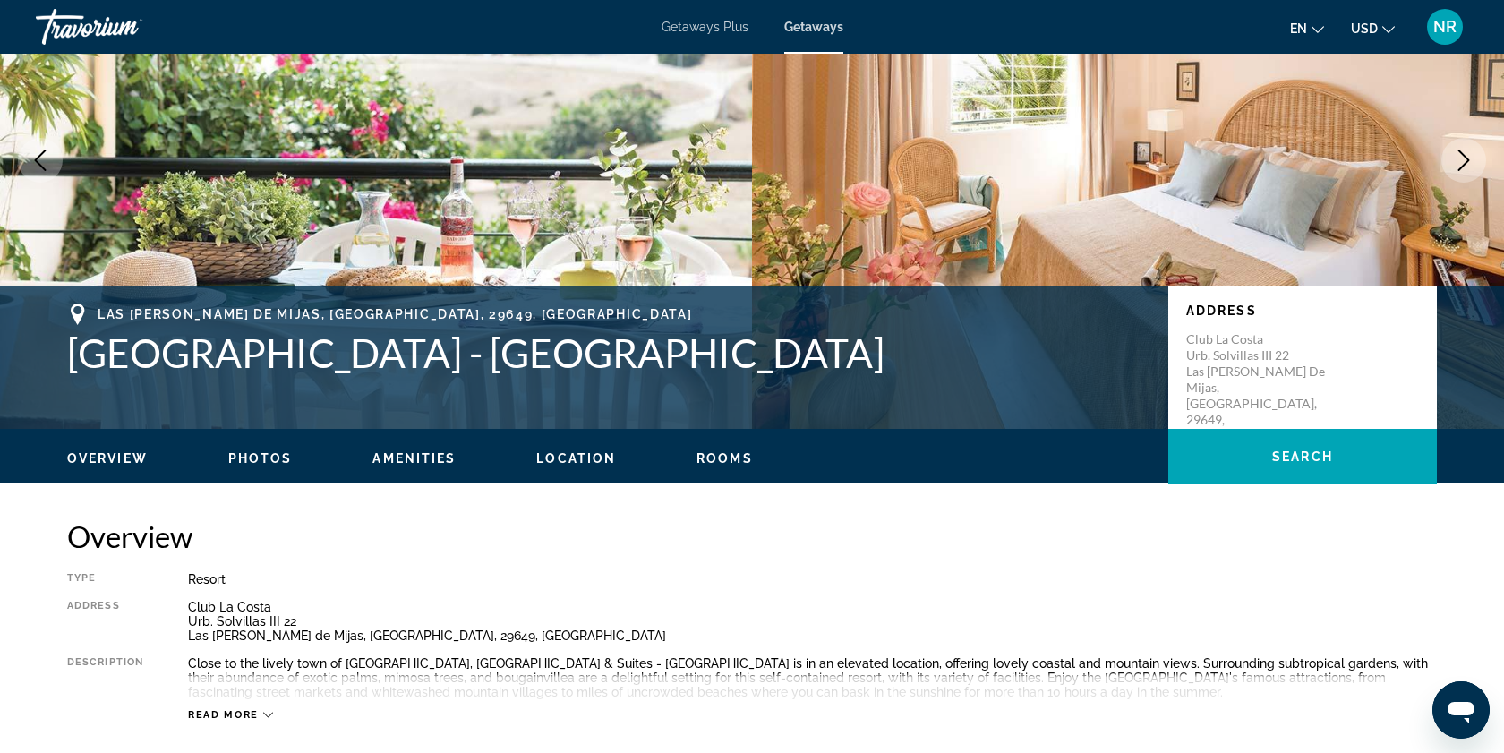
scroll to position [165, 0]
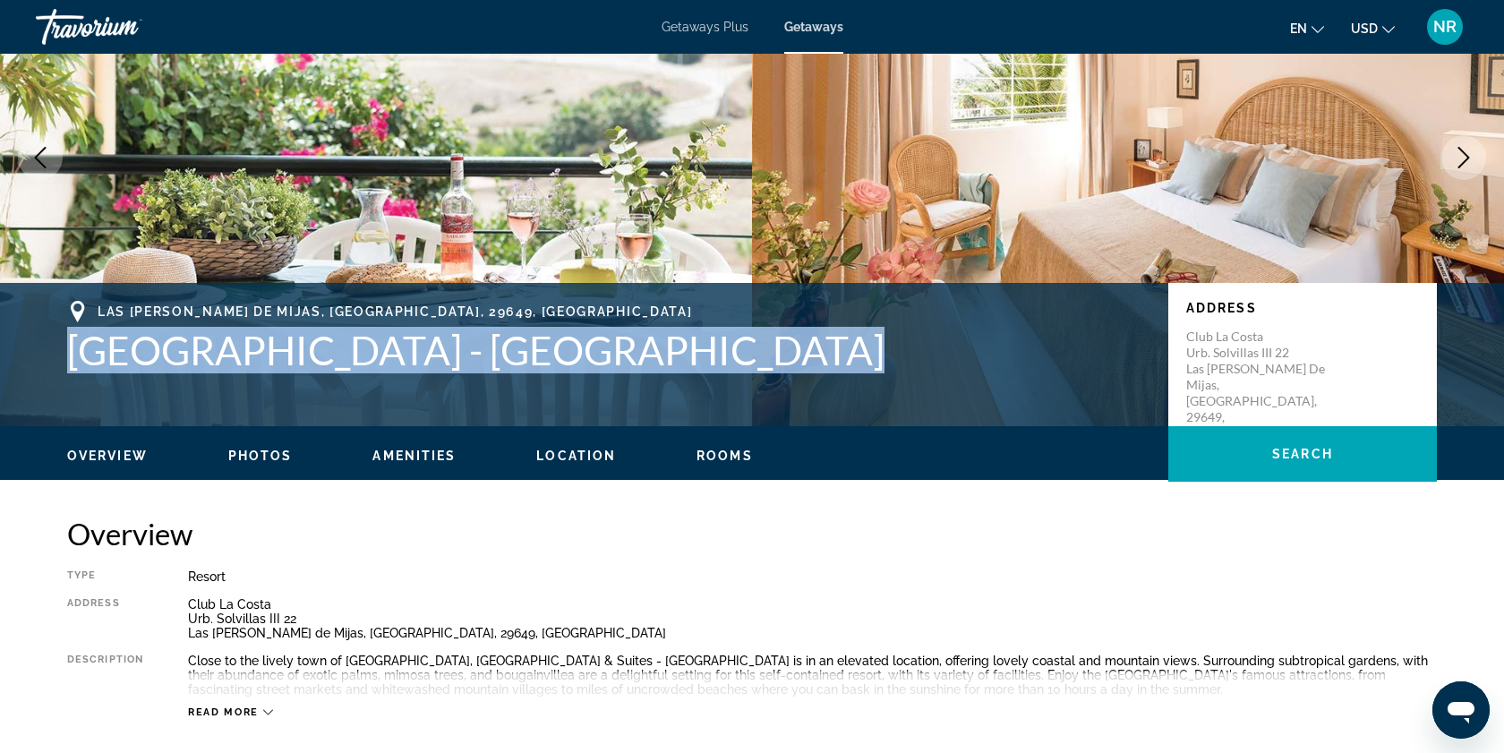
drag, startPoint x: 56, startPoint y: 347, endPoint x: 755, endPoint y: 364, distance: 698.5
click at [755, 364] on div "[GEOGRAPHIC_DATA][PERSON_NAME], [GEOGRAPHIC_DATA] - Sierra Marina Address Club …" at bounding box center [751, 354] width 1441 height 107
copy h1 "[GEOGRAPHIC_DATA] - [GEOGRAPHIC_DATA]"
click at [662, 191] on img "Main content" at bounding box center [376, 157] width 752 height 537
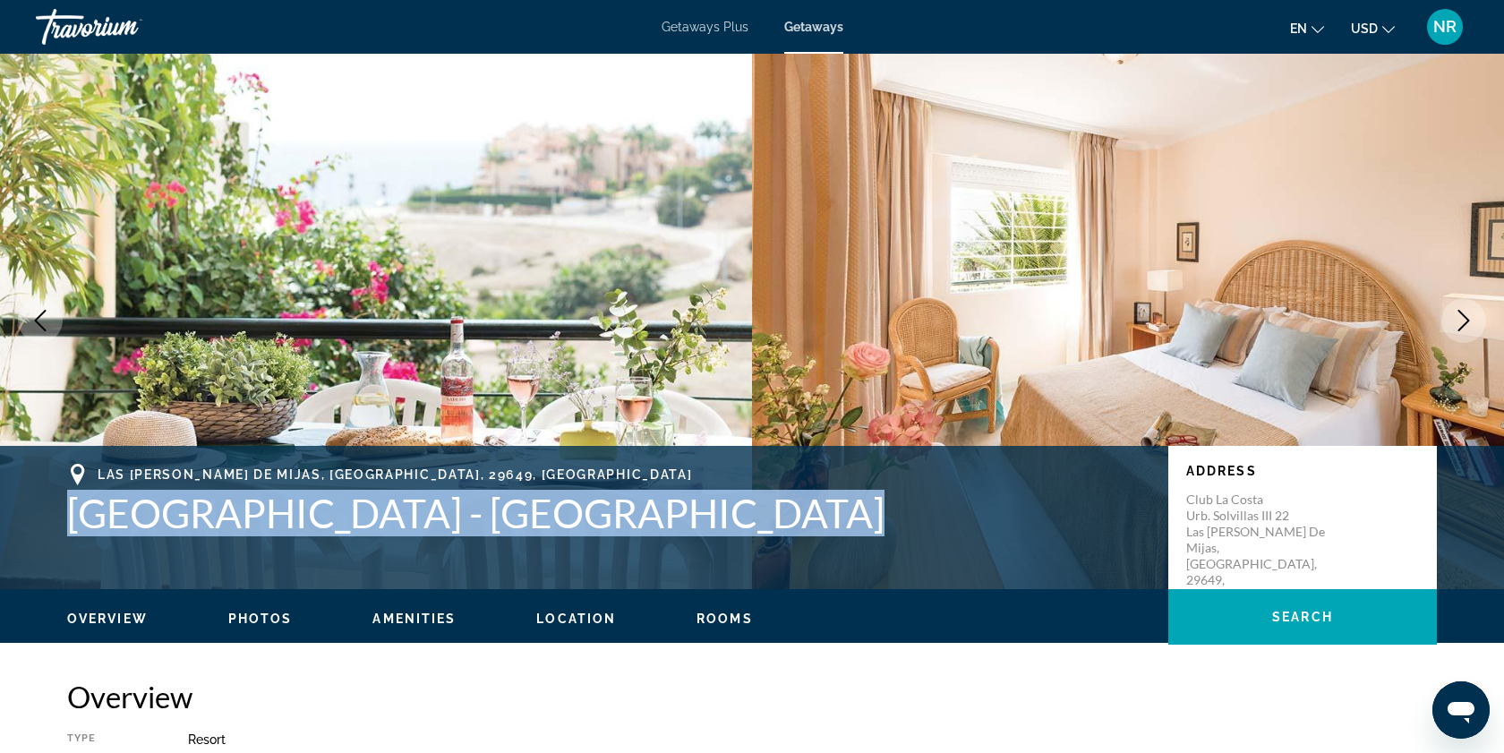
scroll to position [0, 0]
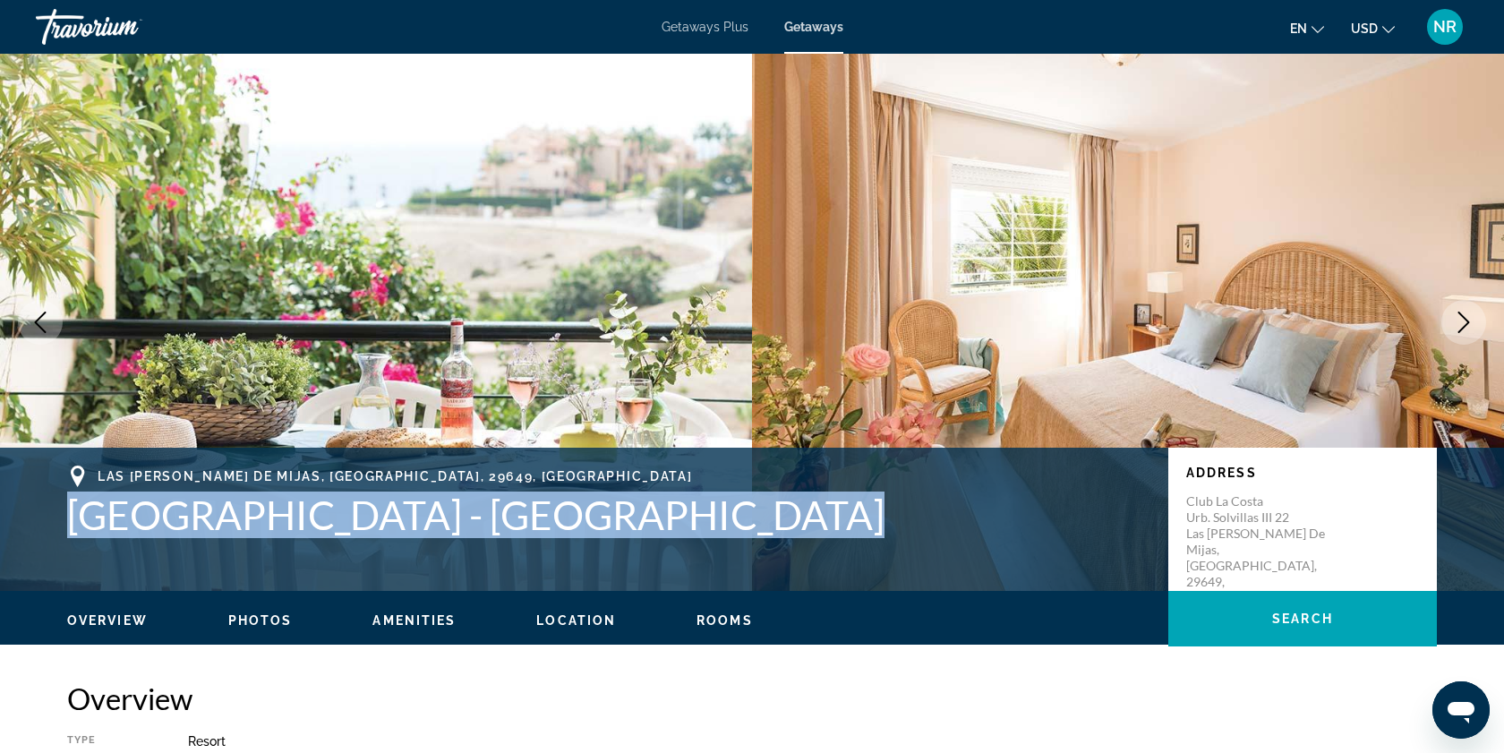
click at [623, 253] on img "Main content" at bounding box center [376, 322] width 752 height 537
click at [1454, 325] on icon "Next image" at bounding box center [1463, 322] width 21 height 21
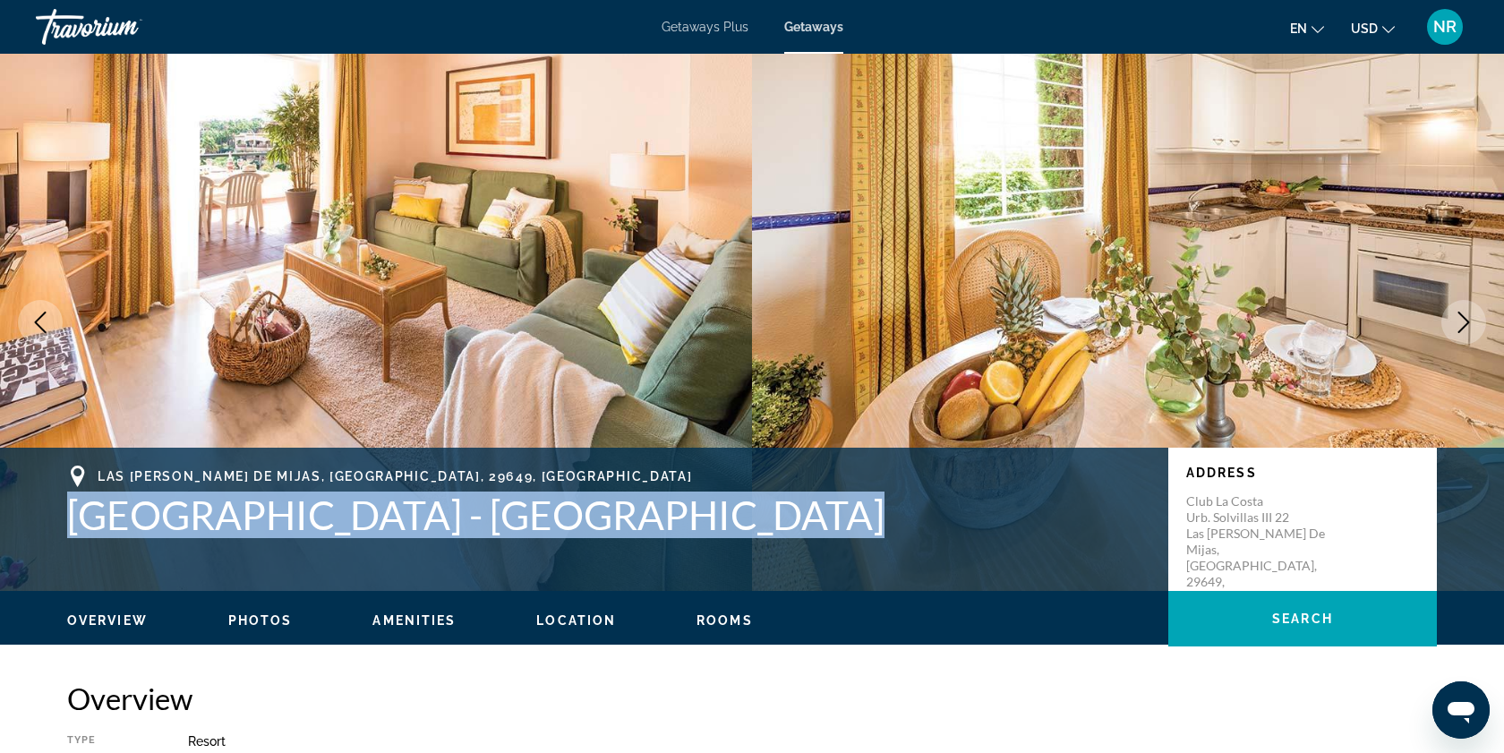
click at [1454, 325] on icon "Next image" at bounding box center [1463, 322] width 21 height 21
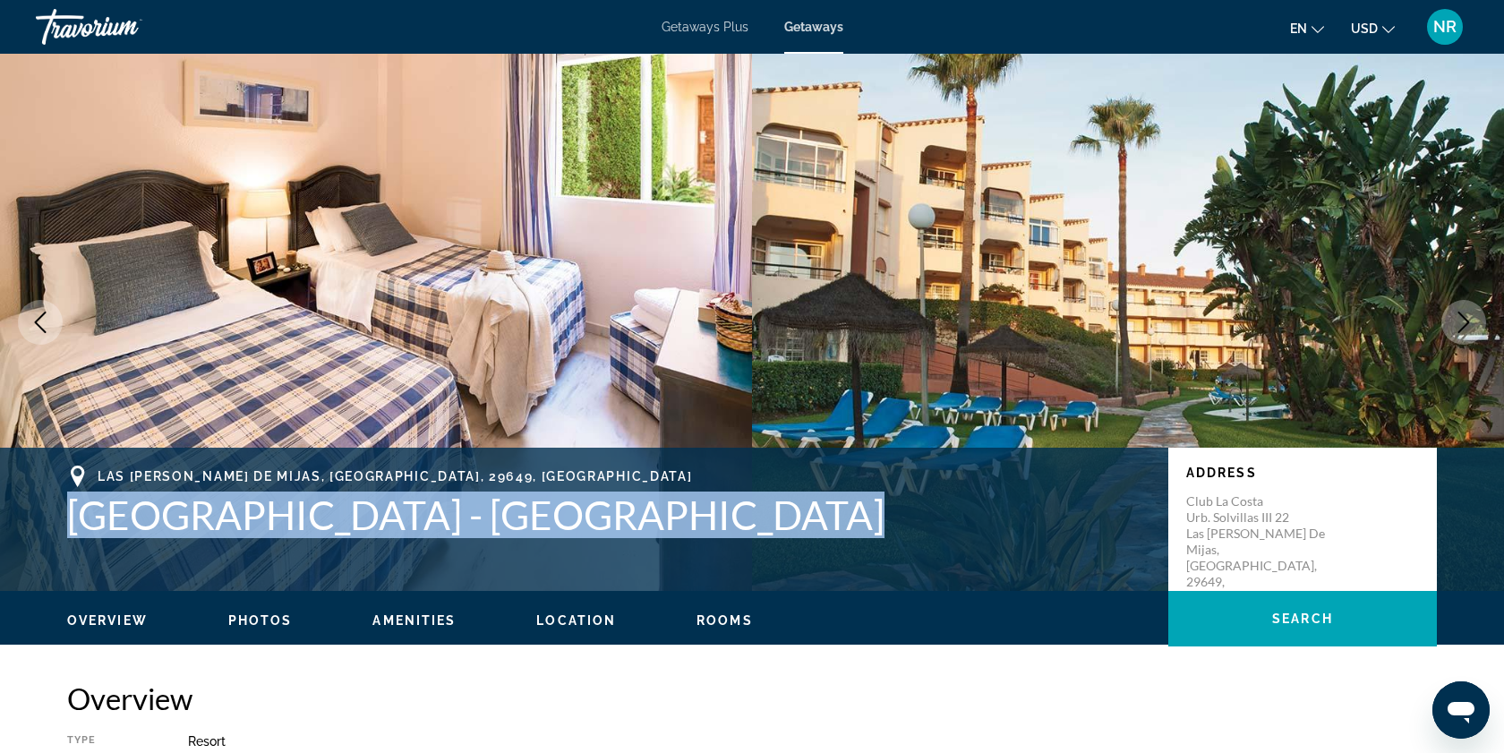
click at [1457, 315] on icon "Next image" at bounding box center [1463, 322] width 21 height 21
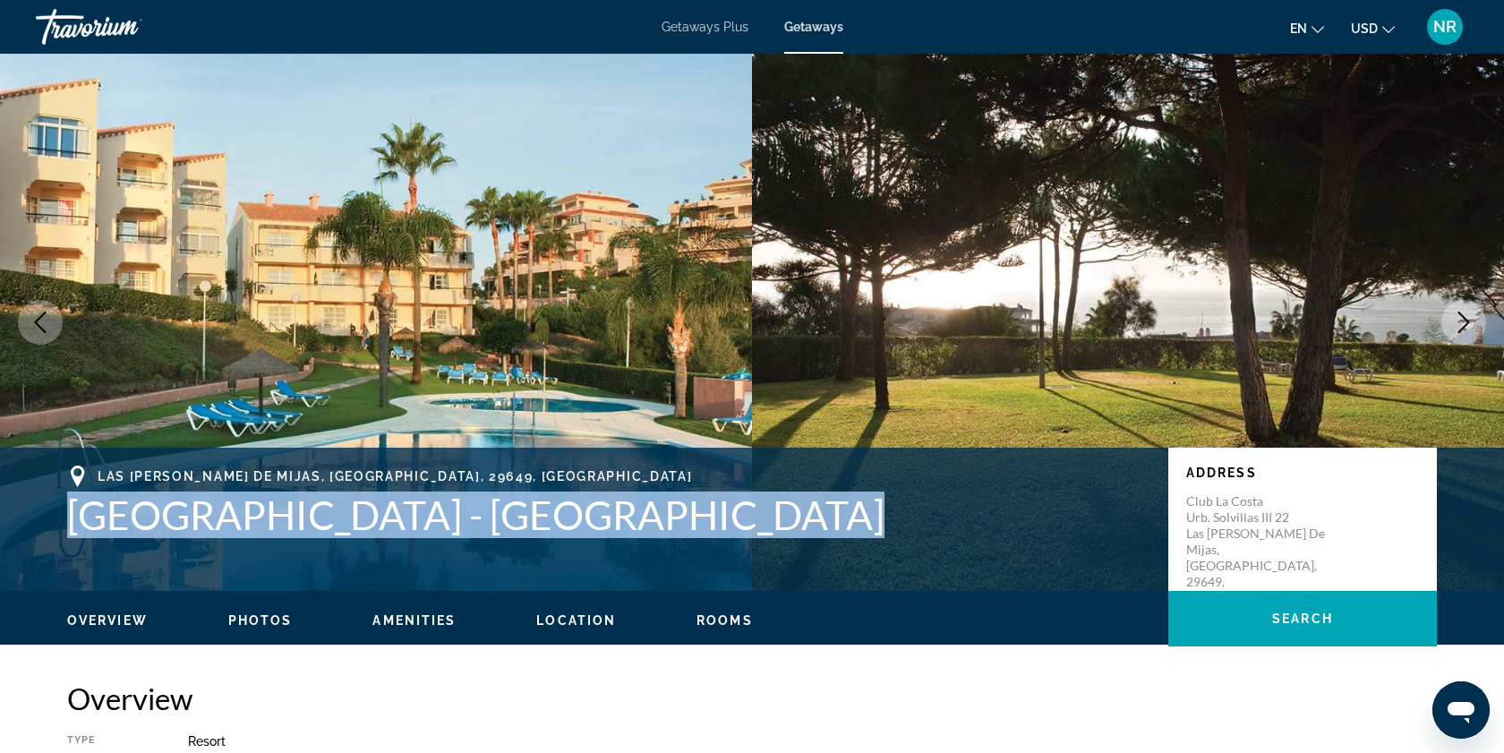
click at [1457, 315] on icon "Next image" at bounding box center [1463, 322] width 21 height 21
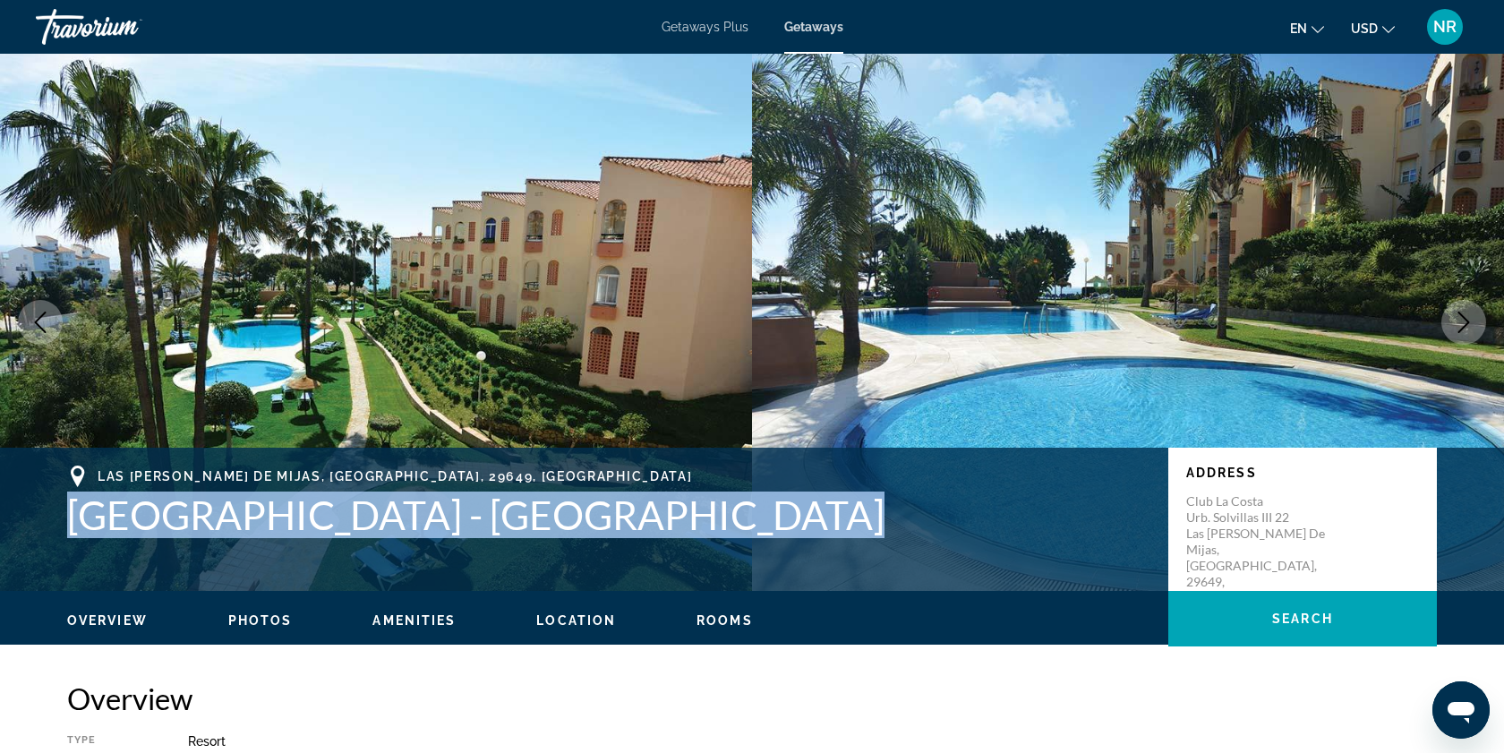
click at [1457, 315] on icon "Next image" at bounding box center [1463, 322] width 21 height 21
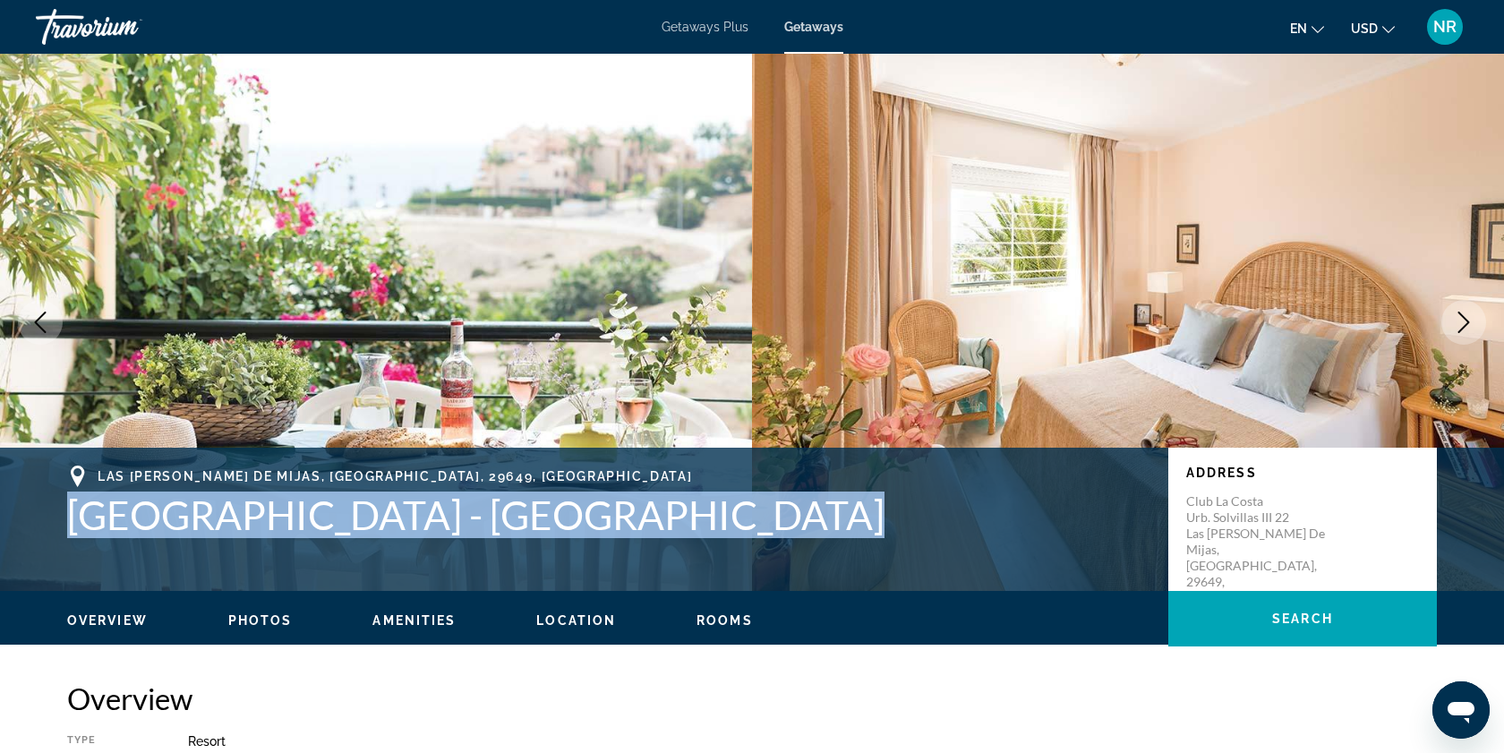
click at [1457, 315] on icon "Next image" at bounding box center [1463, 322] width 21 height 21
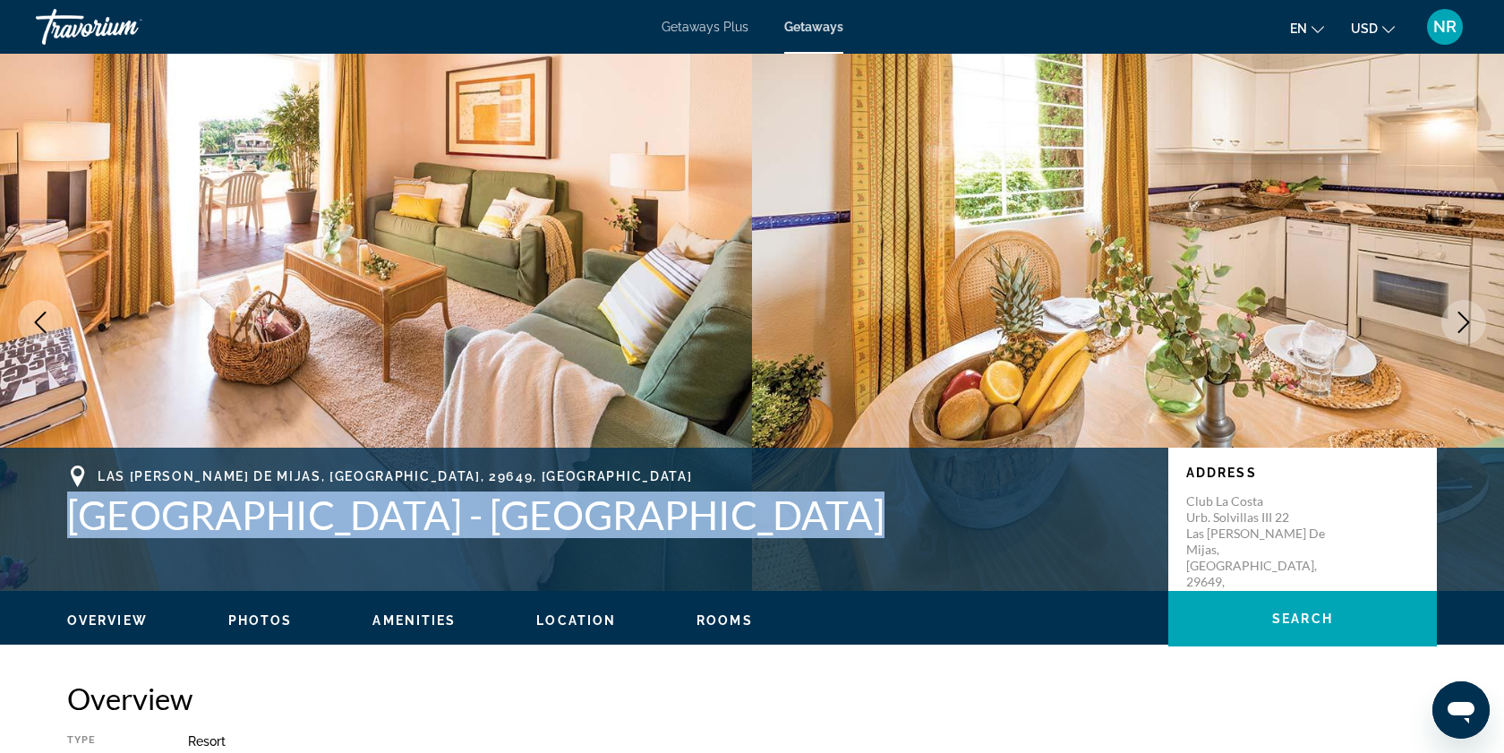
click at [797, 534] on h1 "[GEOGRAPHIC_DATA] - [GEOGRAPHIC_DATA]" at bounding box center [608, 514] width 1083 height 47
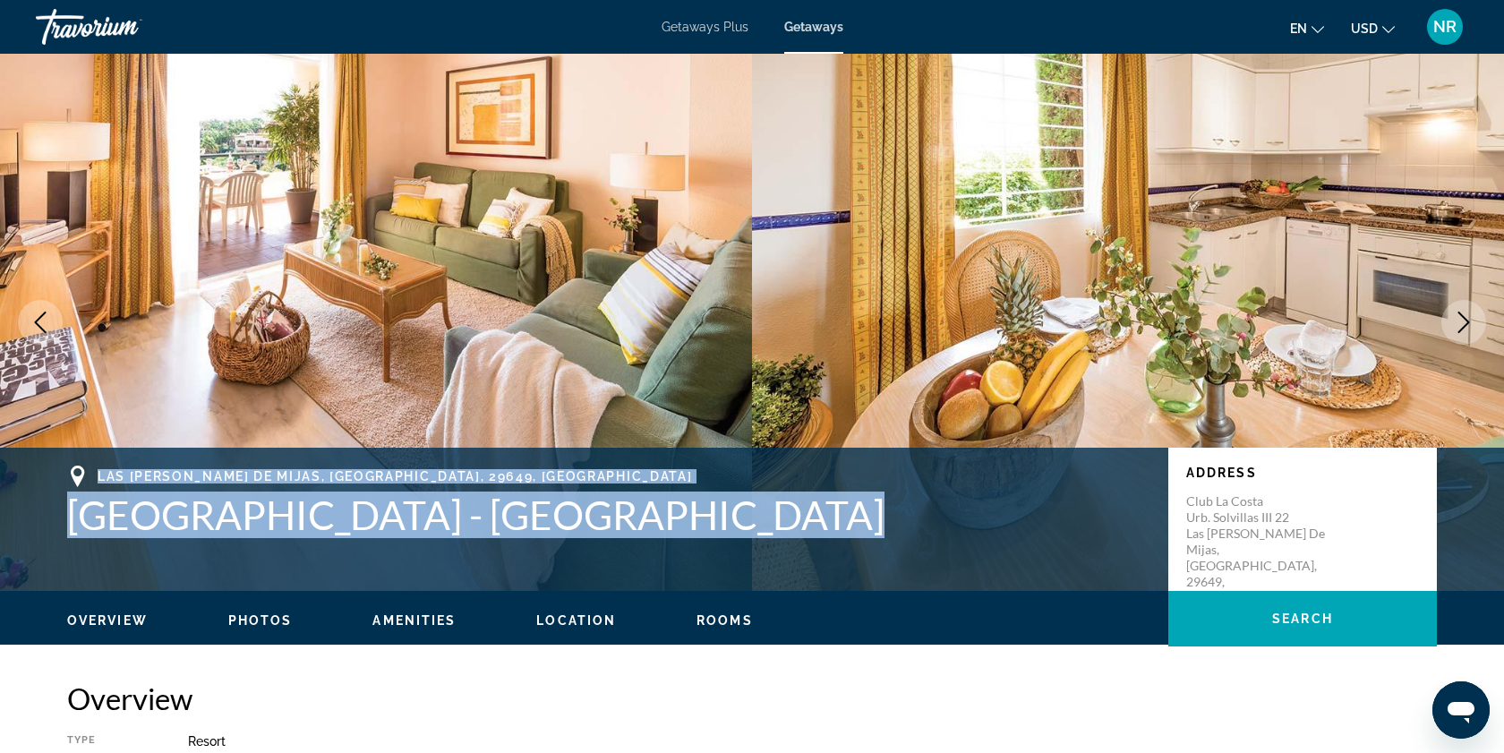
drag, startPoint x: 90, startPoint y: 471, endPoint x: 730, endPoint y: 524, distance: 643.1
click at [730, 524] on div "[GEOGRAPHIC_DATA][PERSON_NAME], [GEOGRAPHIC_DATA] - [GEOGRAPHIC_DATA]" at bounding box center [608, 501] width 1083 height 73
copy div "[GEOGRAPHIC_DATA][PERSON_NAME], [GEOGRAPHIC_DATA] - [GEOGRAPHIC_DATA]"
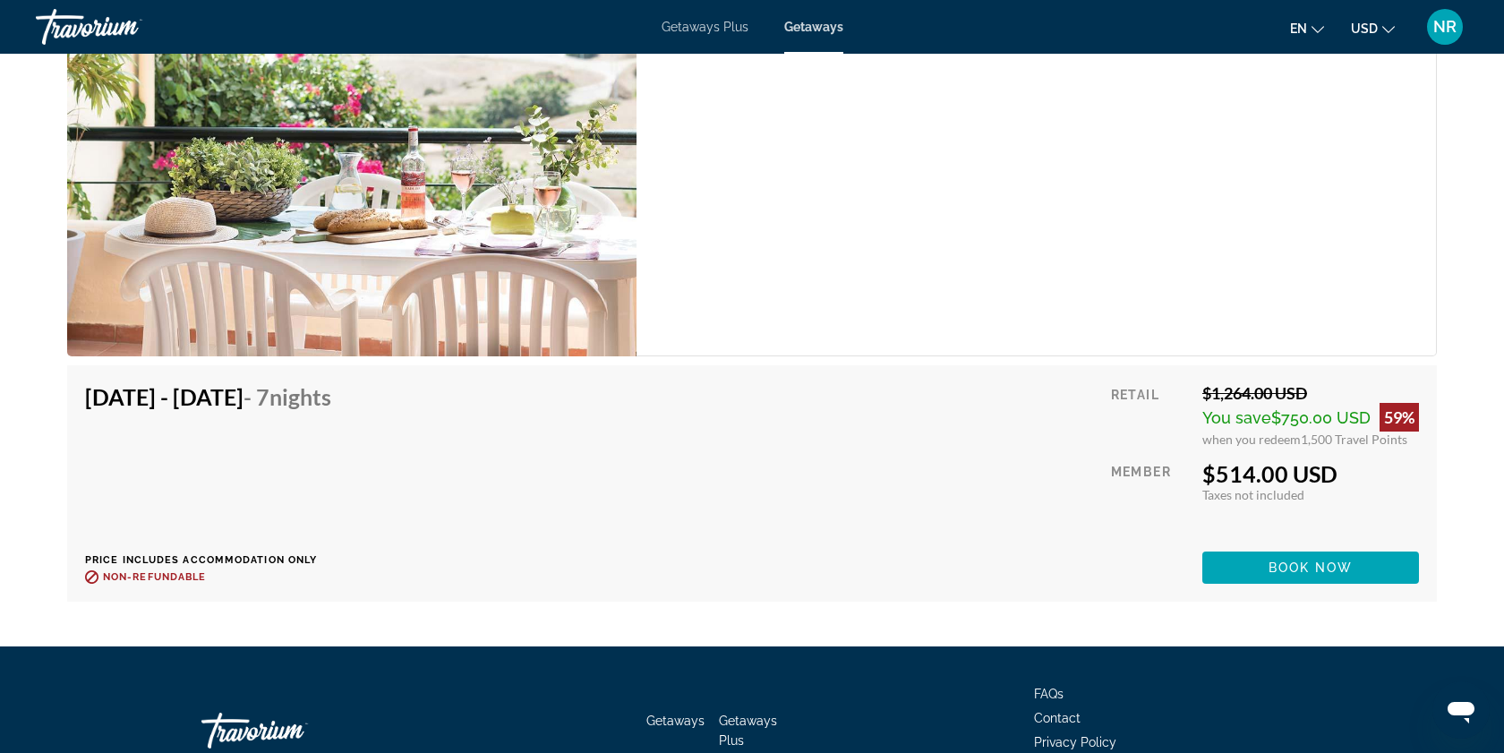
scroll to position [4079, 0]
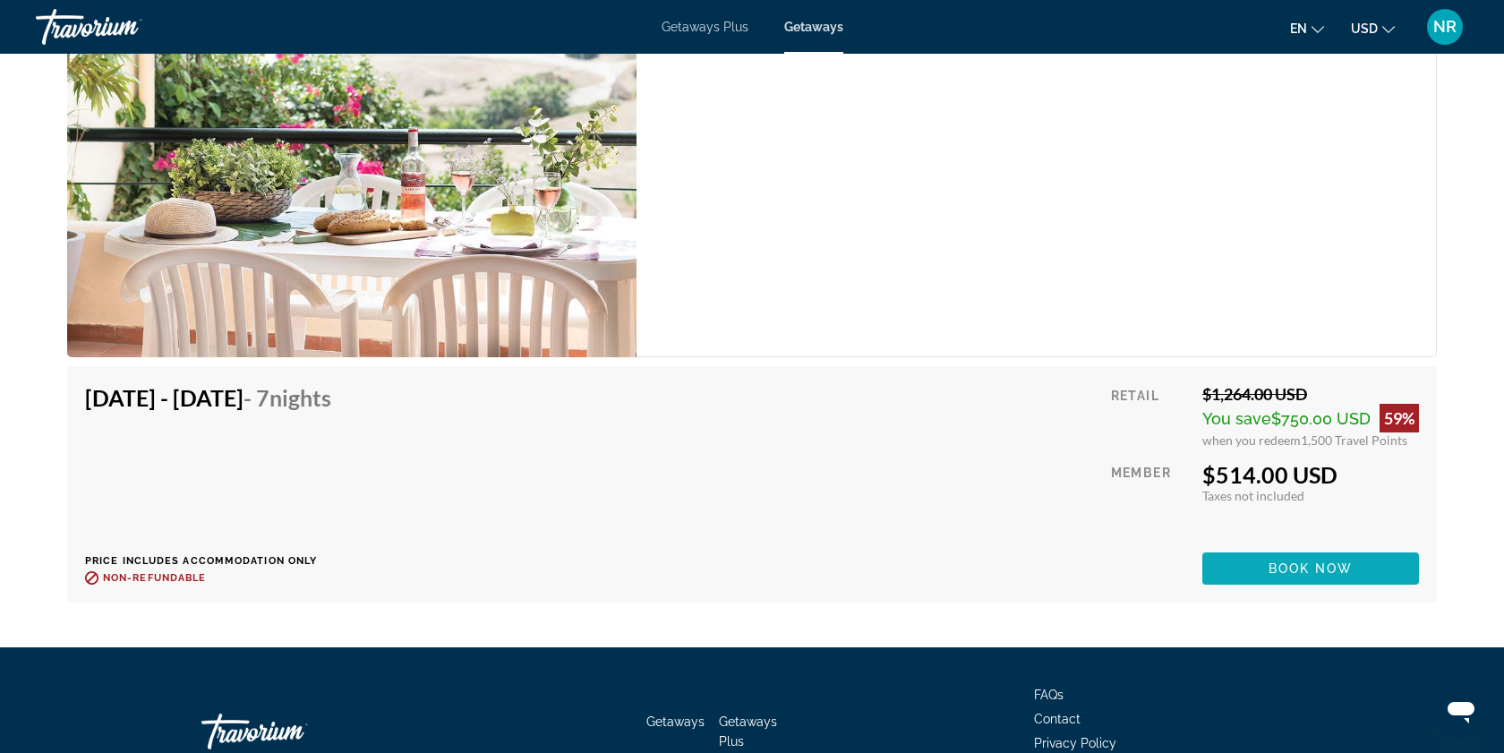
click at [1322, 567] on span "Book now" at bounding box center [1310, 568] width 85 height 14
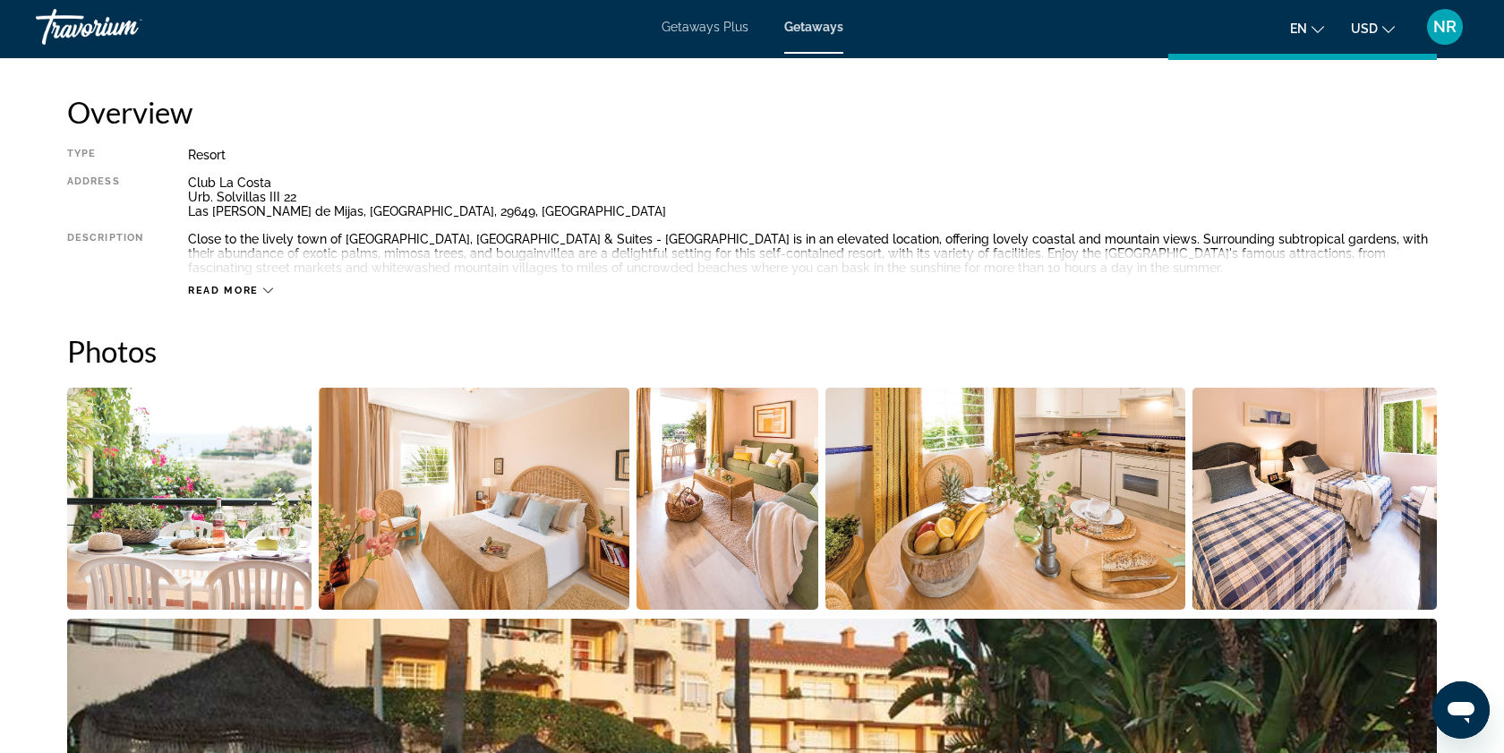
scroll to position [576, 0]
